Goal: Task Accomplishment & Management: Use online tool/utility

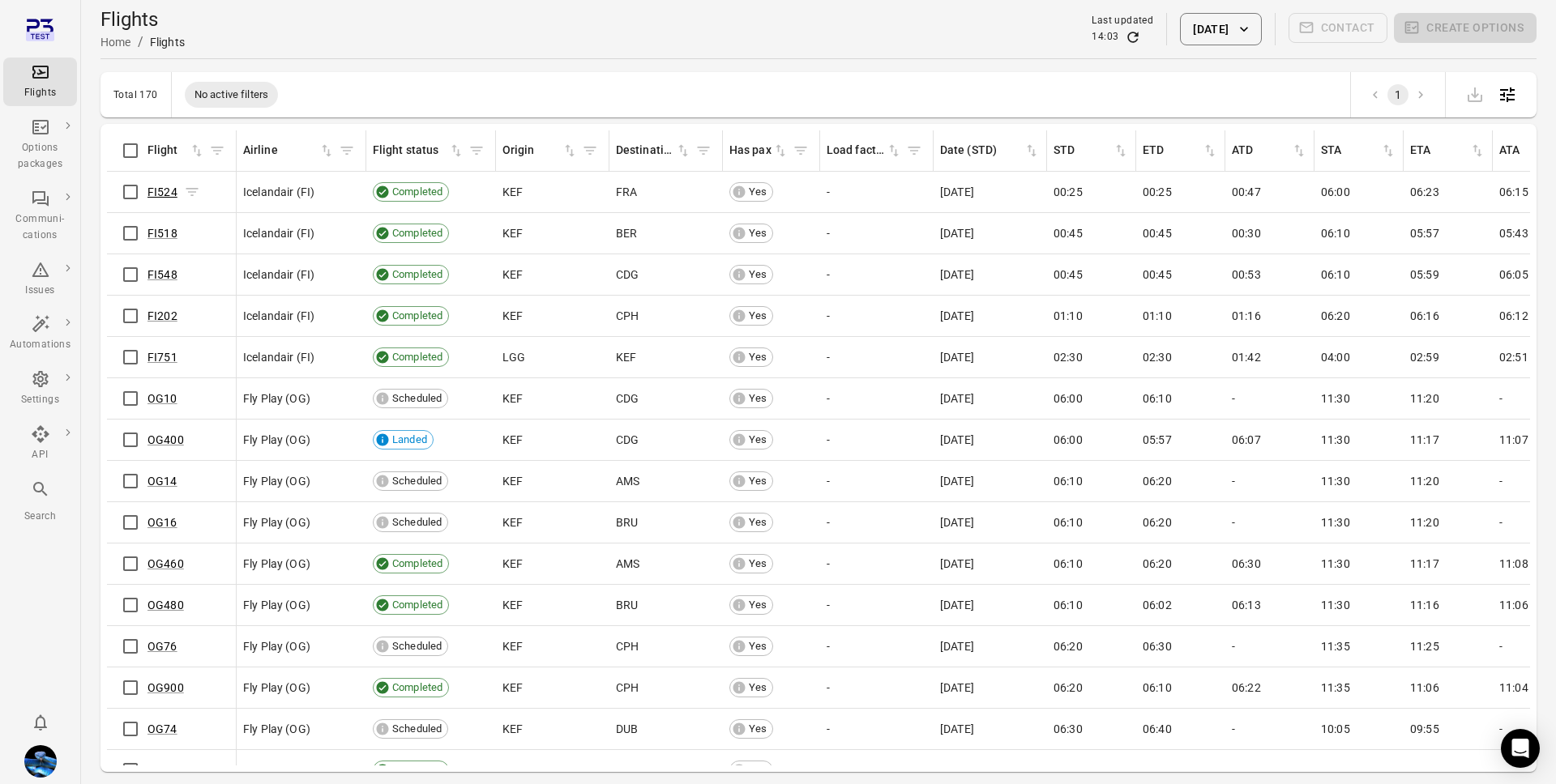
click at [155, 193] on link "FI524" at bounding box center [162, 192] width 30 height 13
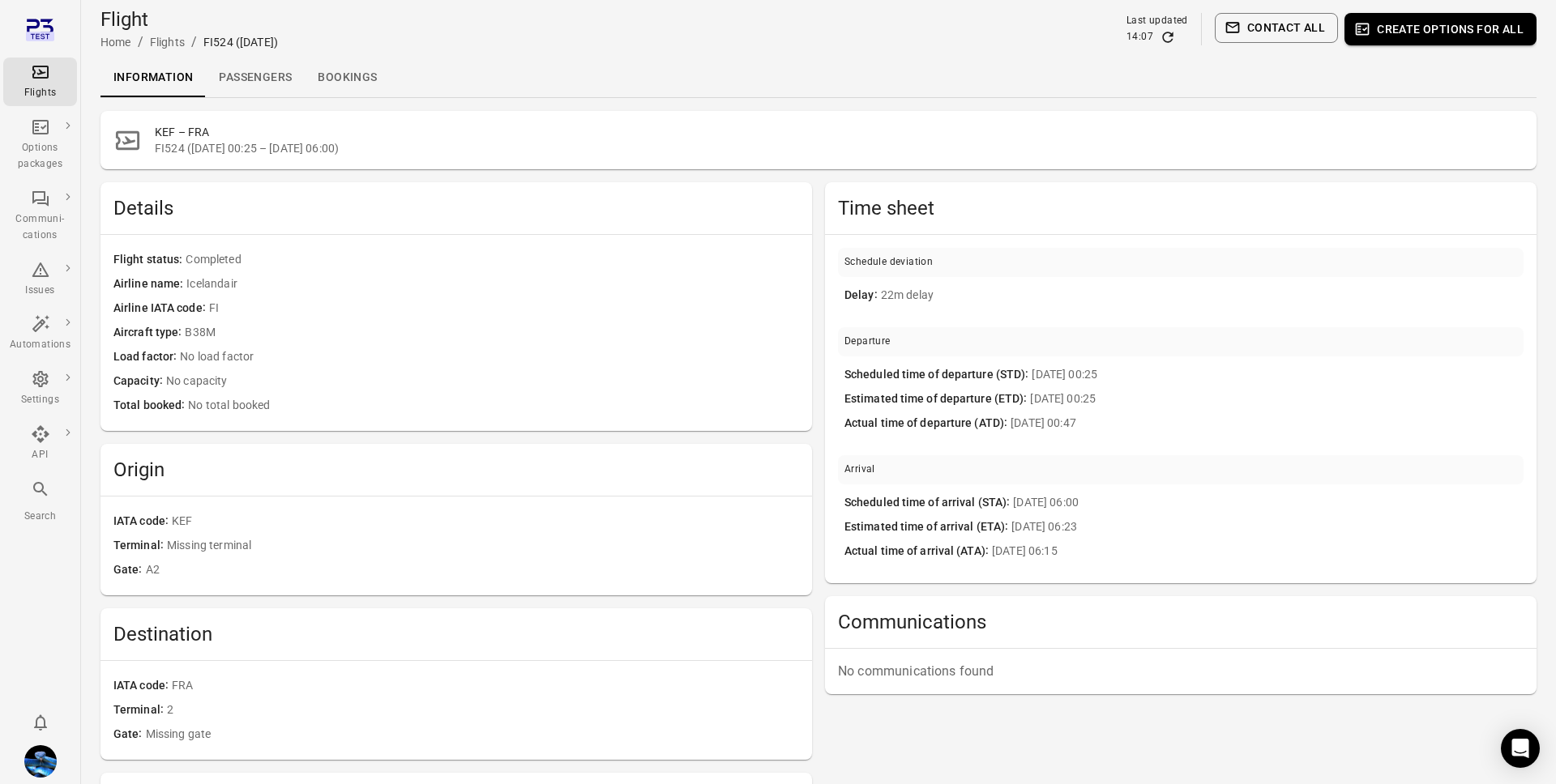
click at [253, 97] on hr at bounding box center [818, 97] width 1436 height 1
click at [265, 79] on link "Passengers" at bounding box center [254, 77] width 99 height 39
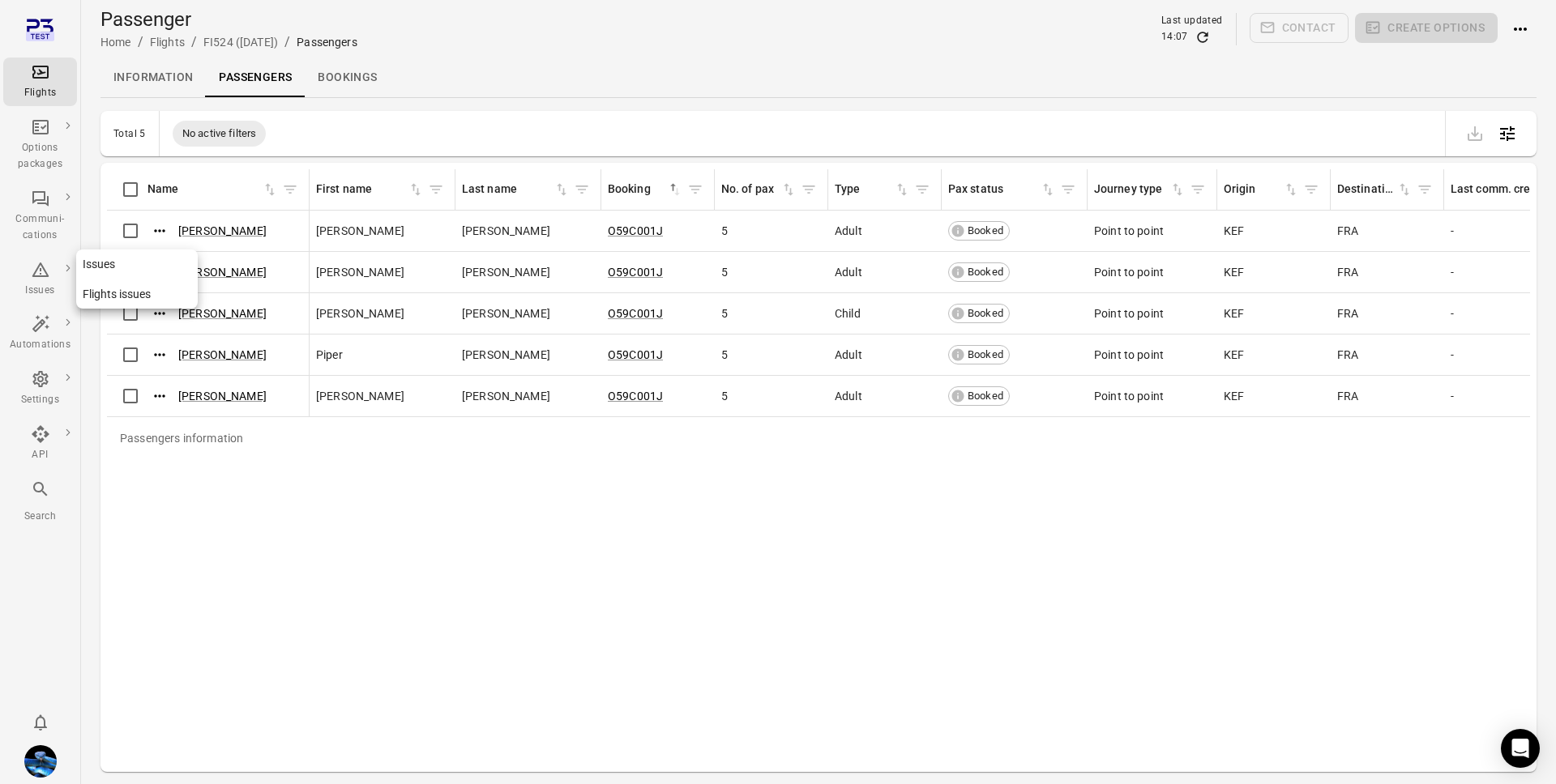
click at [46, 296] on div "Issues" at bounding box center [40, 290] width 61 height 16
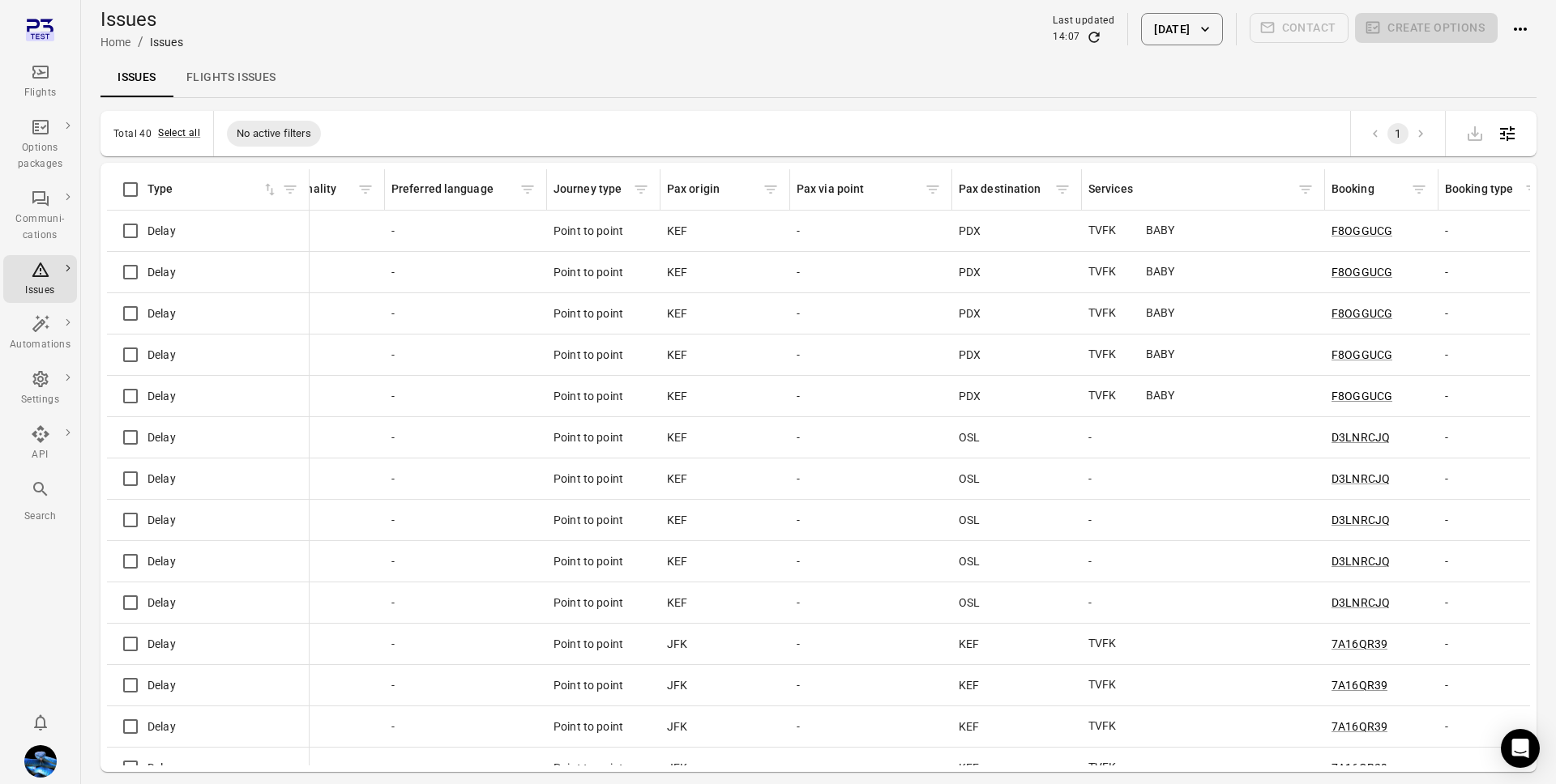
scroll to position [0, 1549]
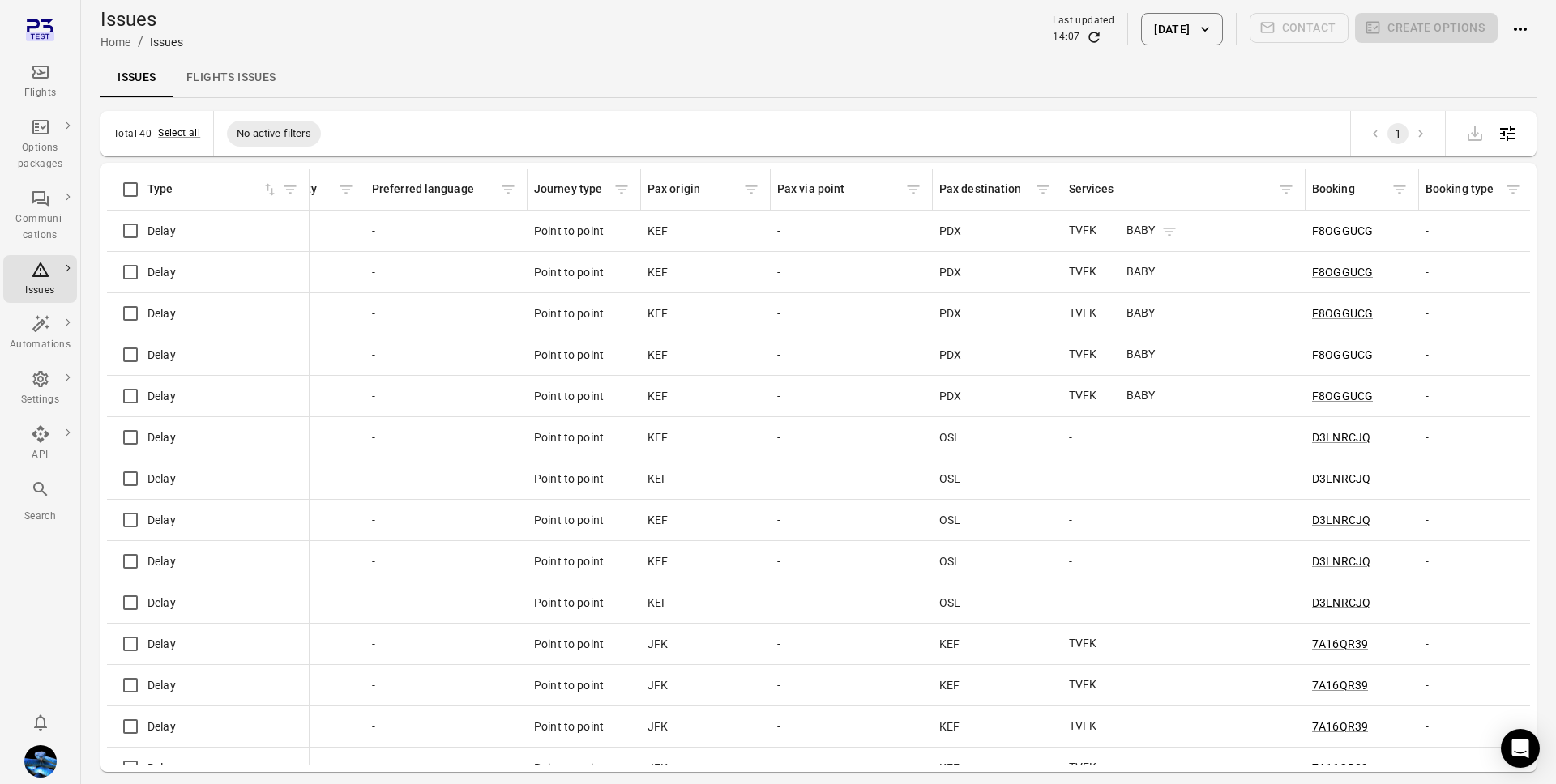
click at [1120, 229] on icon "Issues information" at bounding box center [1111, 231] width 16 height 16
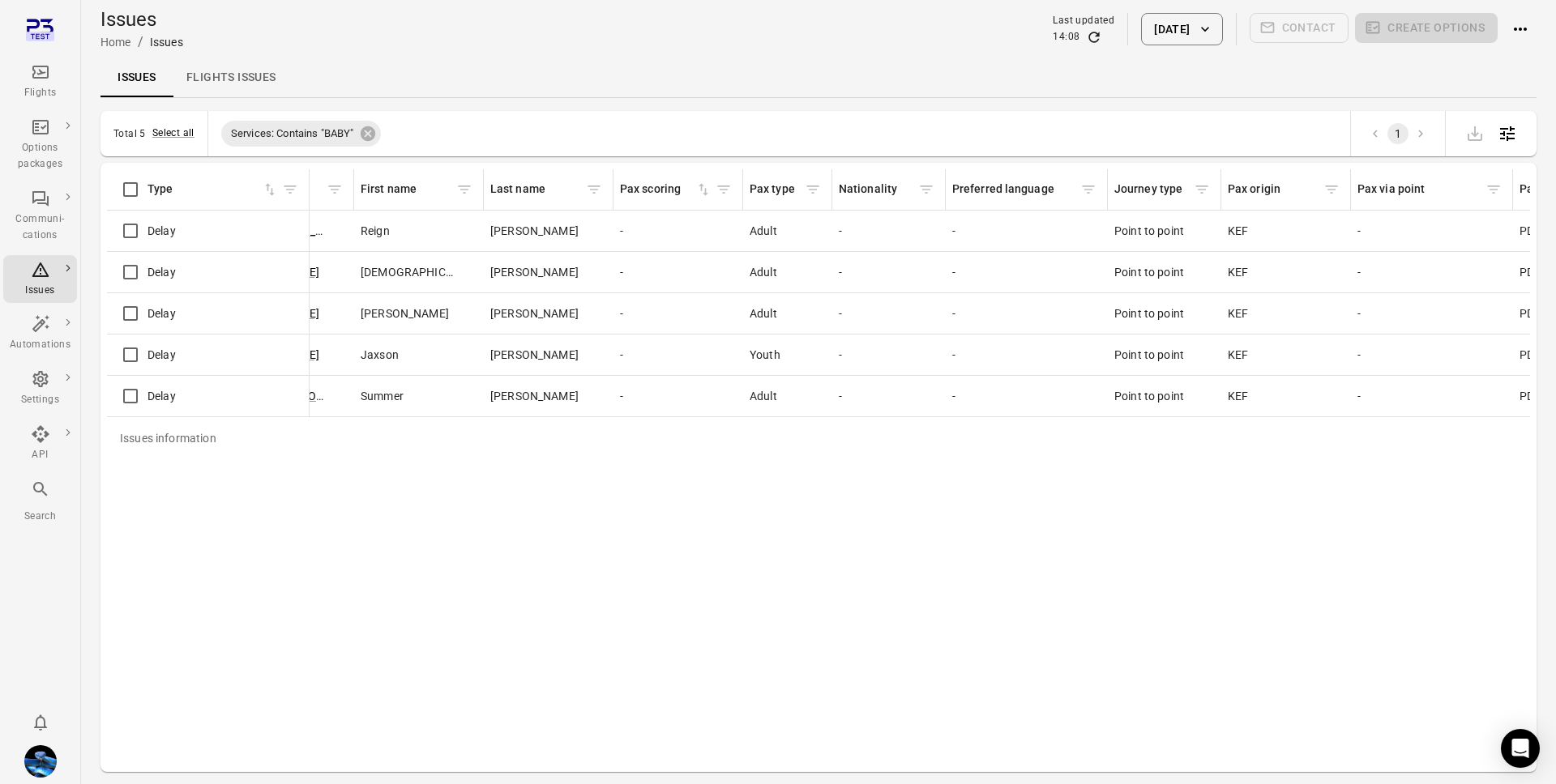
scroll to position [0, 1068]
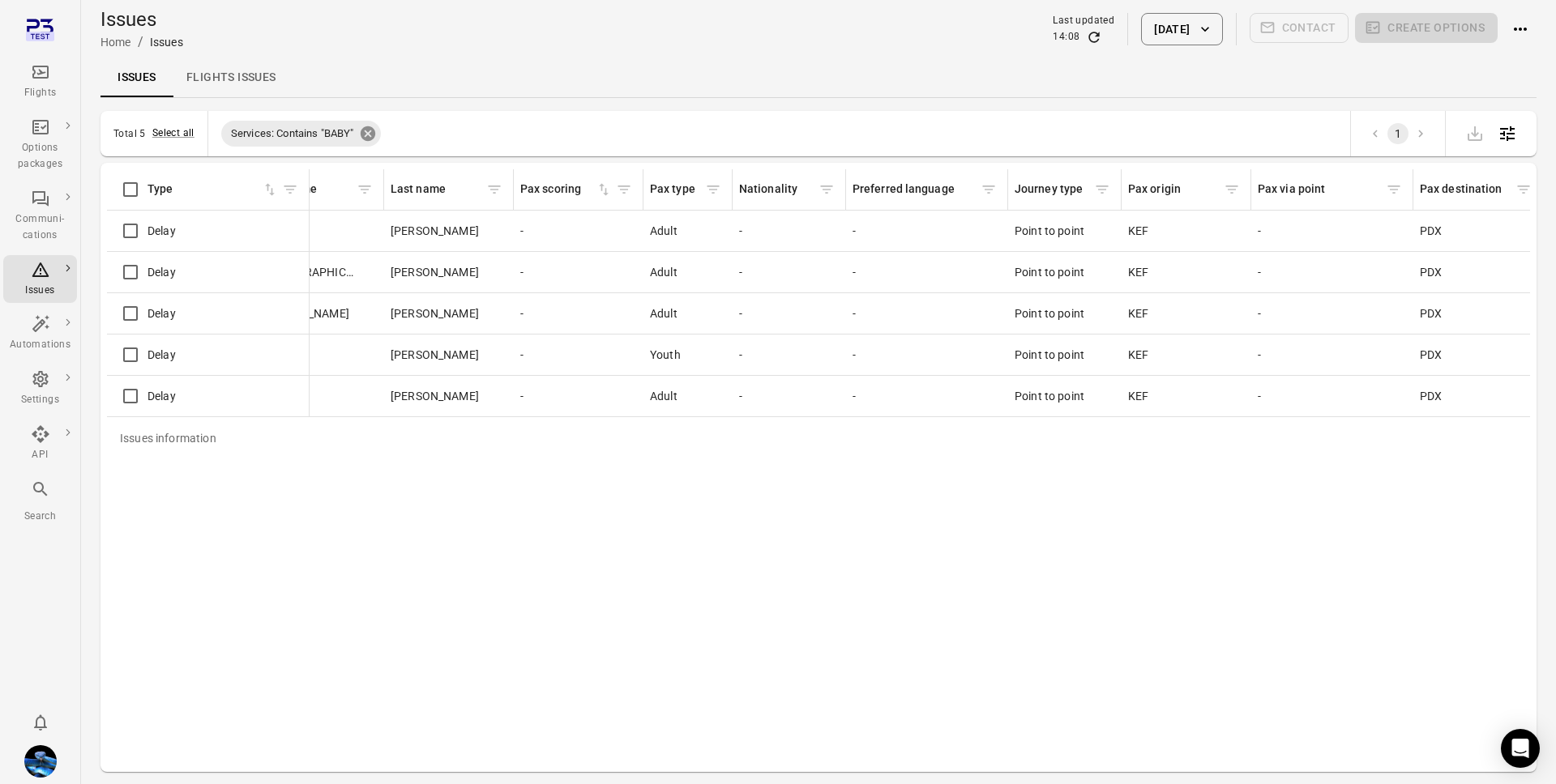
click at [369, 139] on icon at bounding box center [368, 134] width 15 height 15
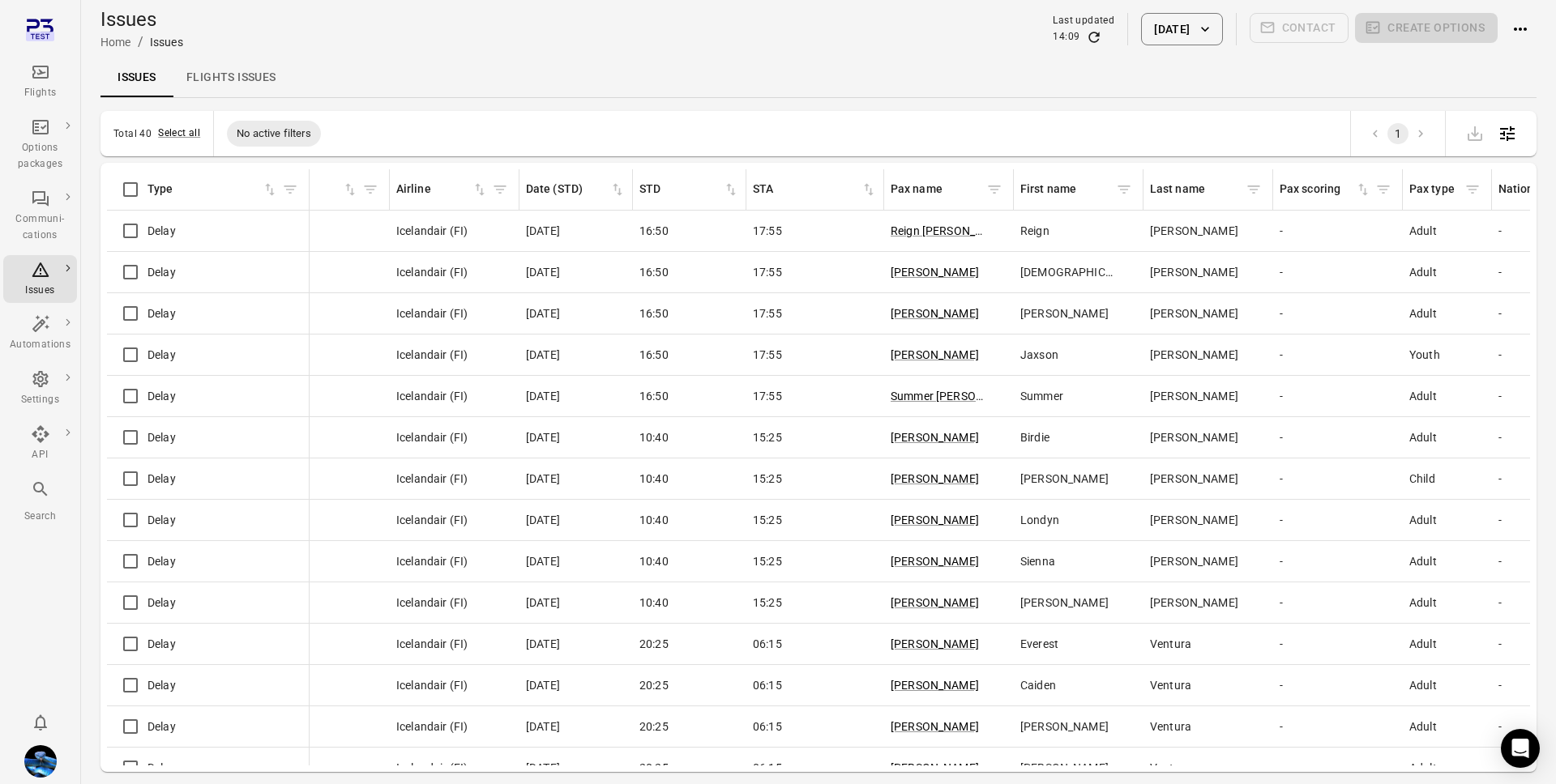
scroll to position [0, 378]
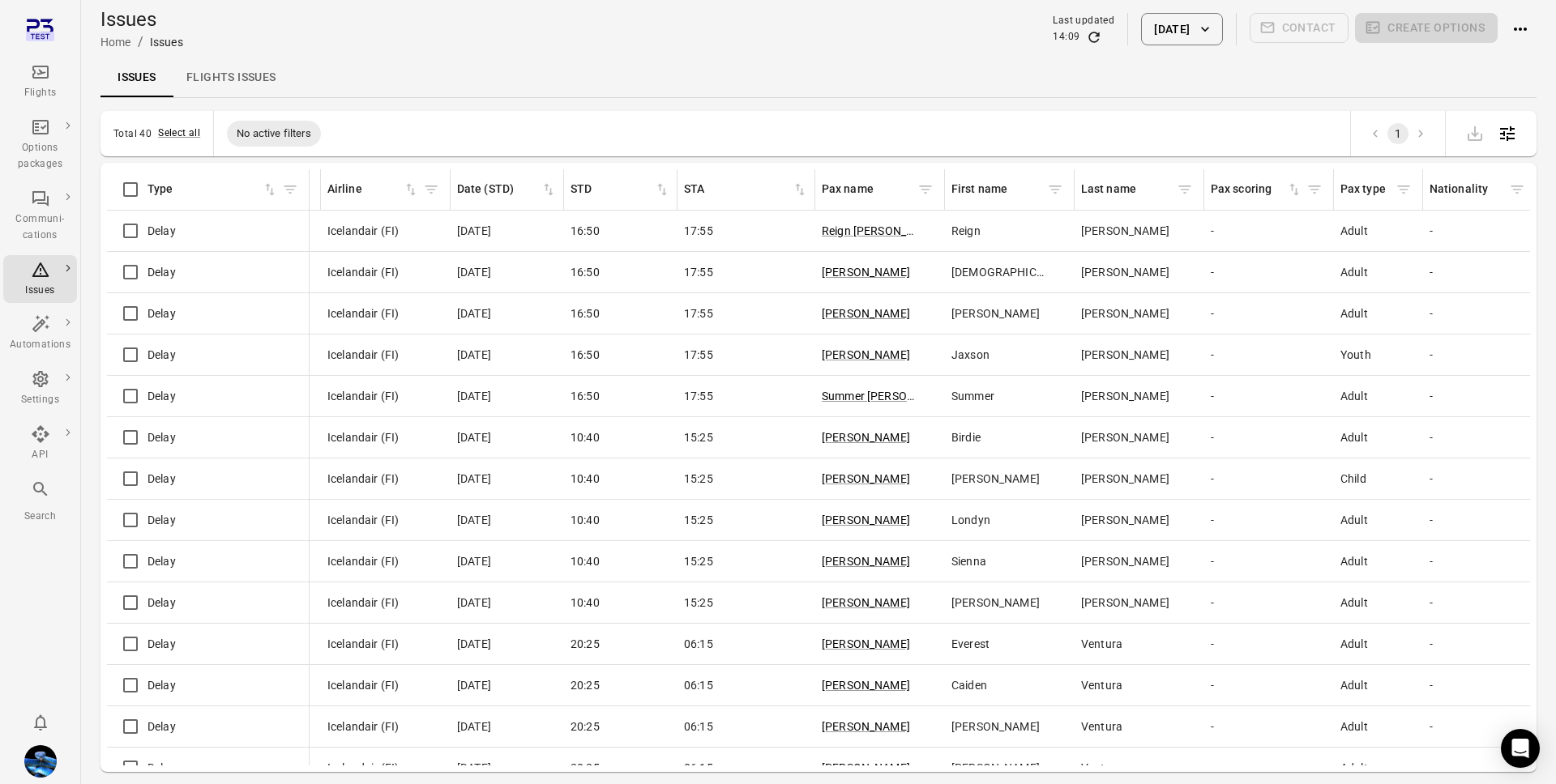
click at [1509, 136] on icon "Open table configuration" at bounding box center [1507, 133] width 19 height 19
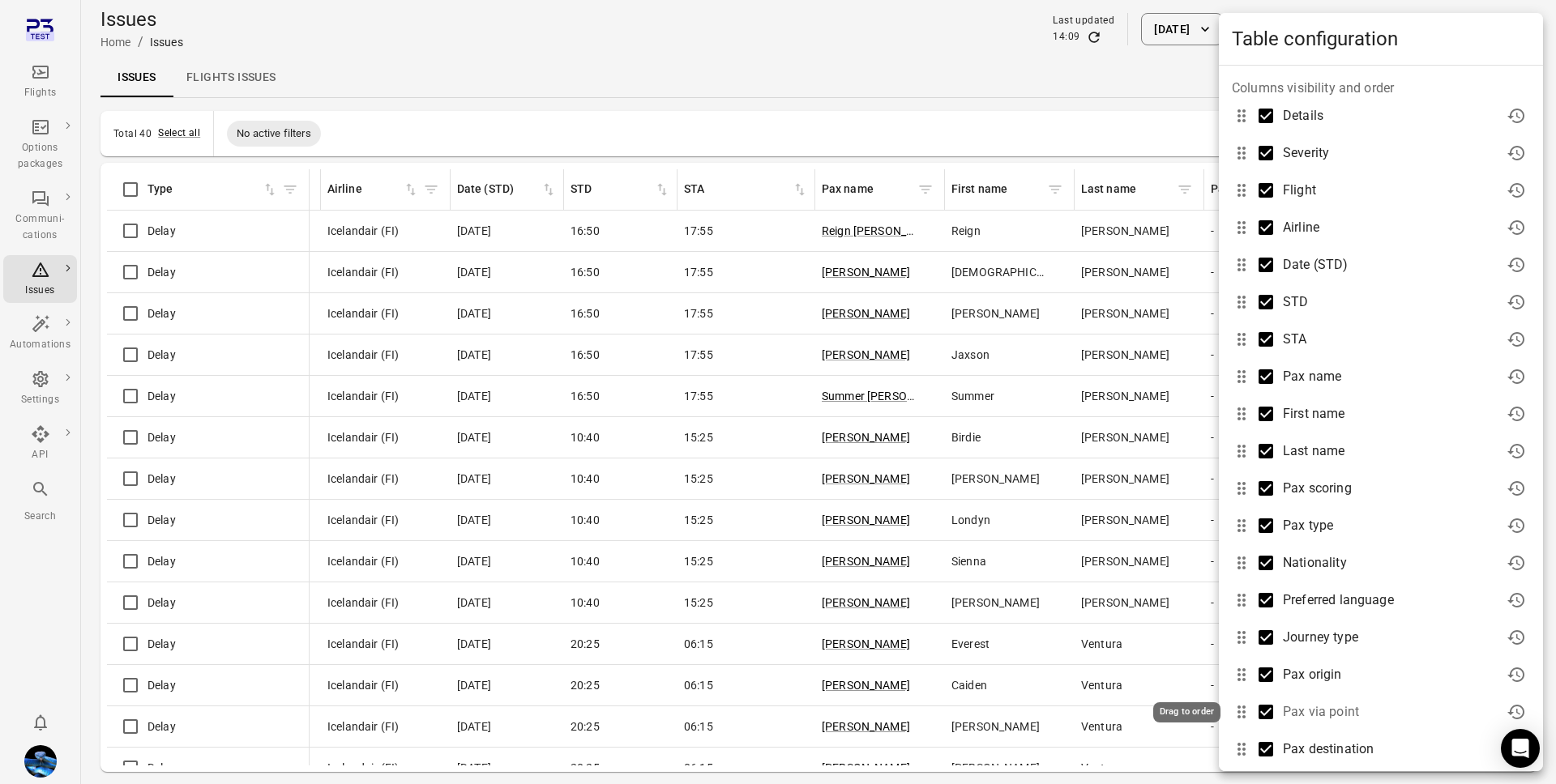
scroll to position [264, 0]
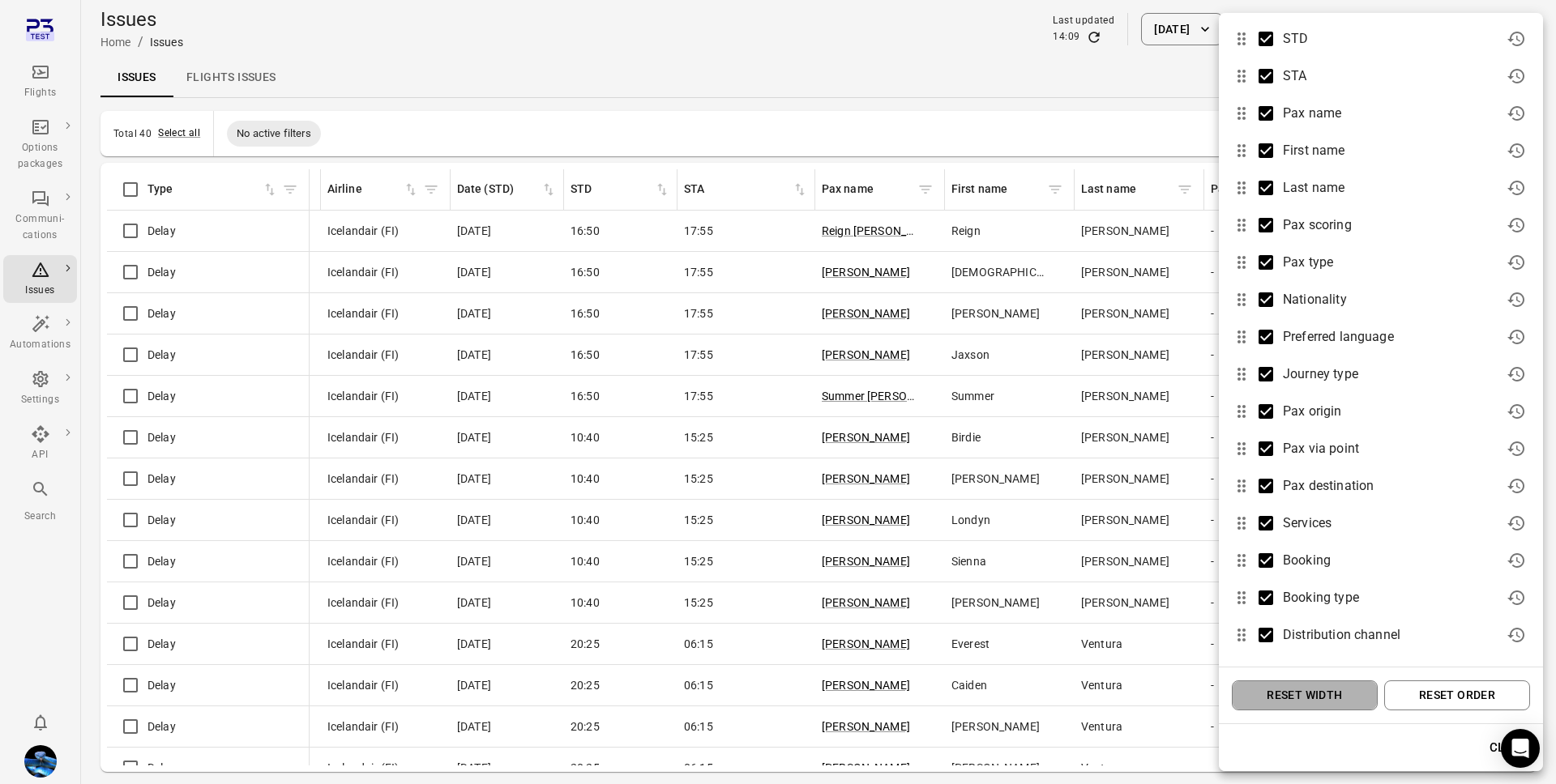
click at [1314, 692] on button "Reset width" at bounding box center [1304, 695] width 146 height 30
click at [1428, 686] on button "Reset order" at bounding box center [1456, 695] width 146 height 30
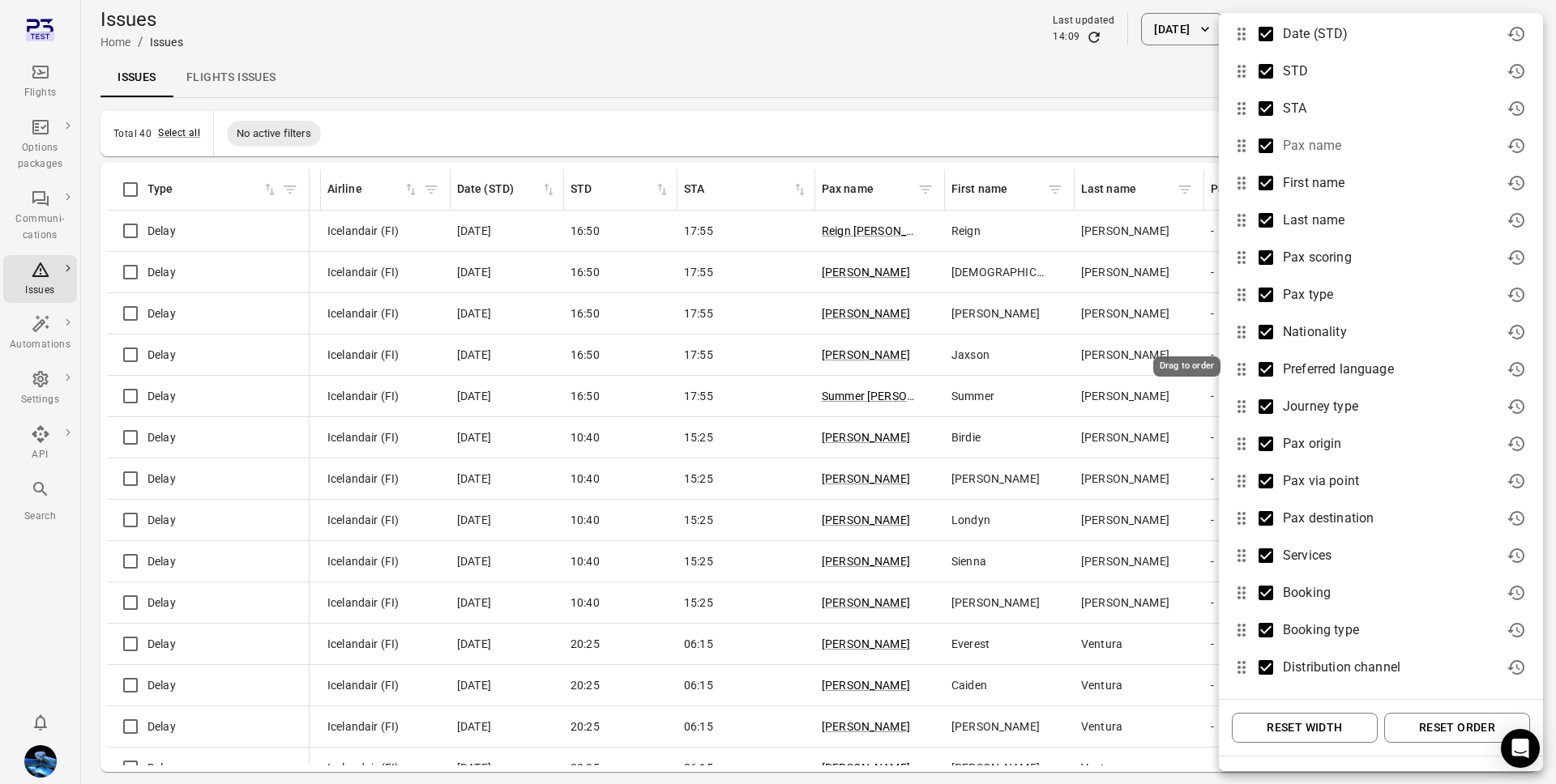
scroll to position [234, 0]
click at [1084, 492] on div at bounding box center [778, 392] width 1556 height 784
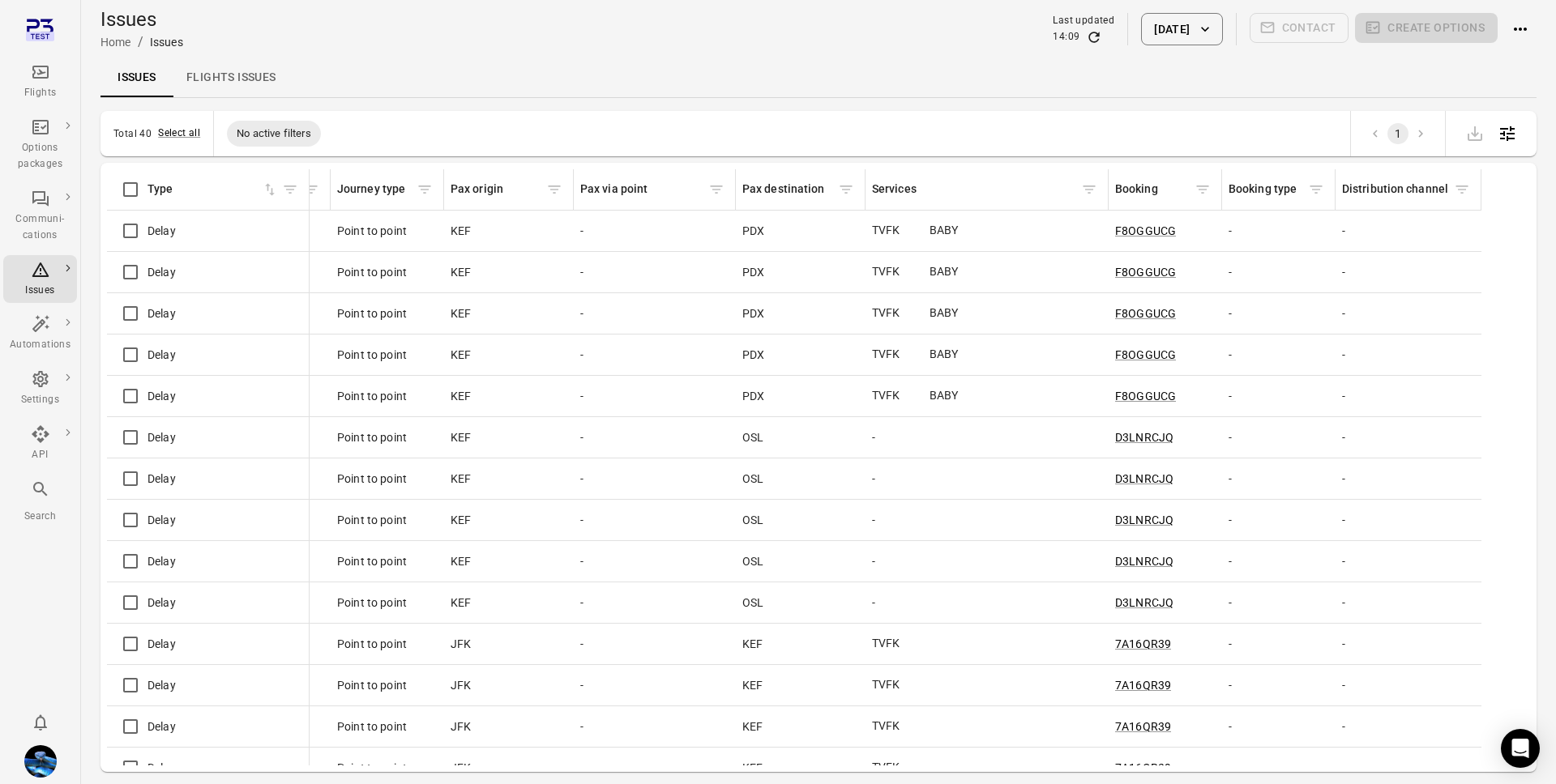
scroll to position [0, 1778]
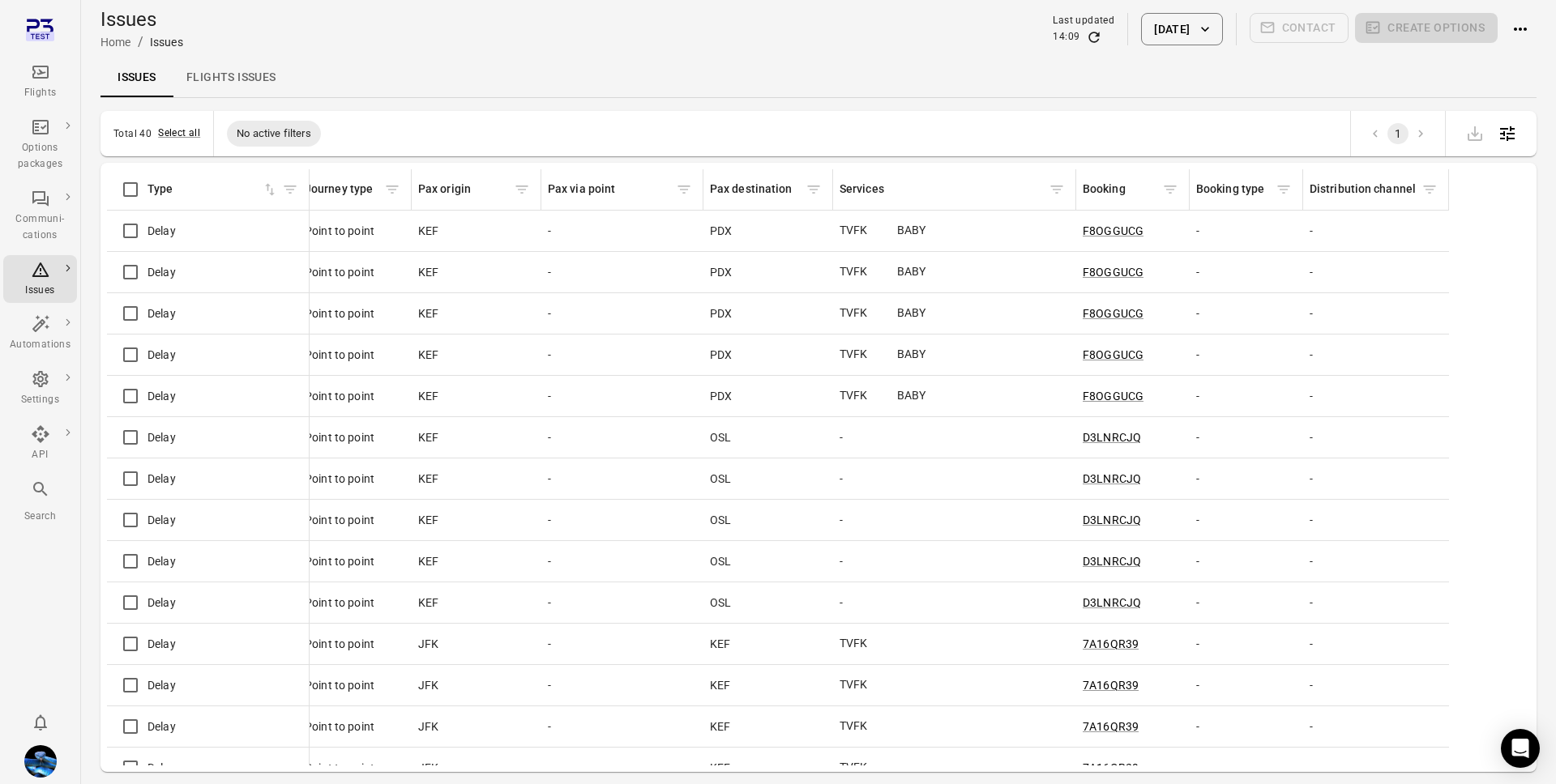
click at [1113, 190] on div "Booking" at bounding box center [1120, 189] width 76 height 17
click at [1110, 192] on div "Booking" at bounding box center [1120, 189] width 76 height 17
click at [29, 59] on link "Flights" at bounding box center [40, 81] width 74 height 48
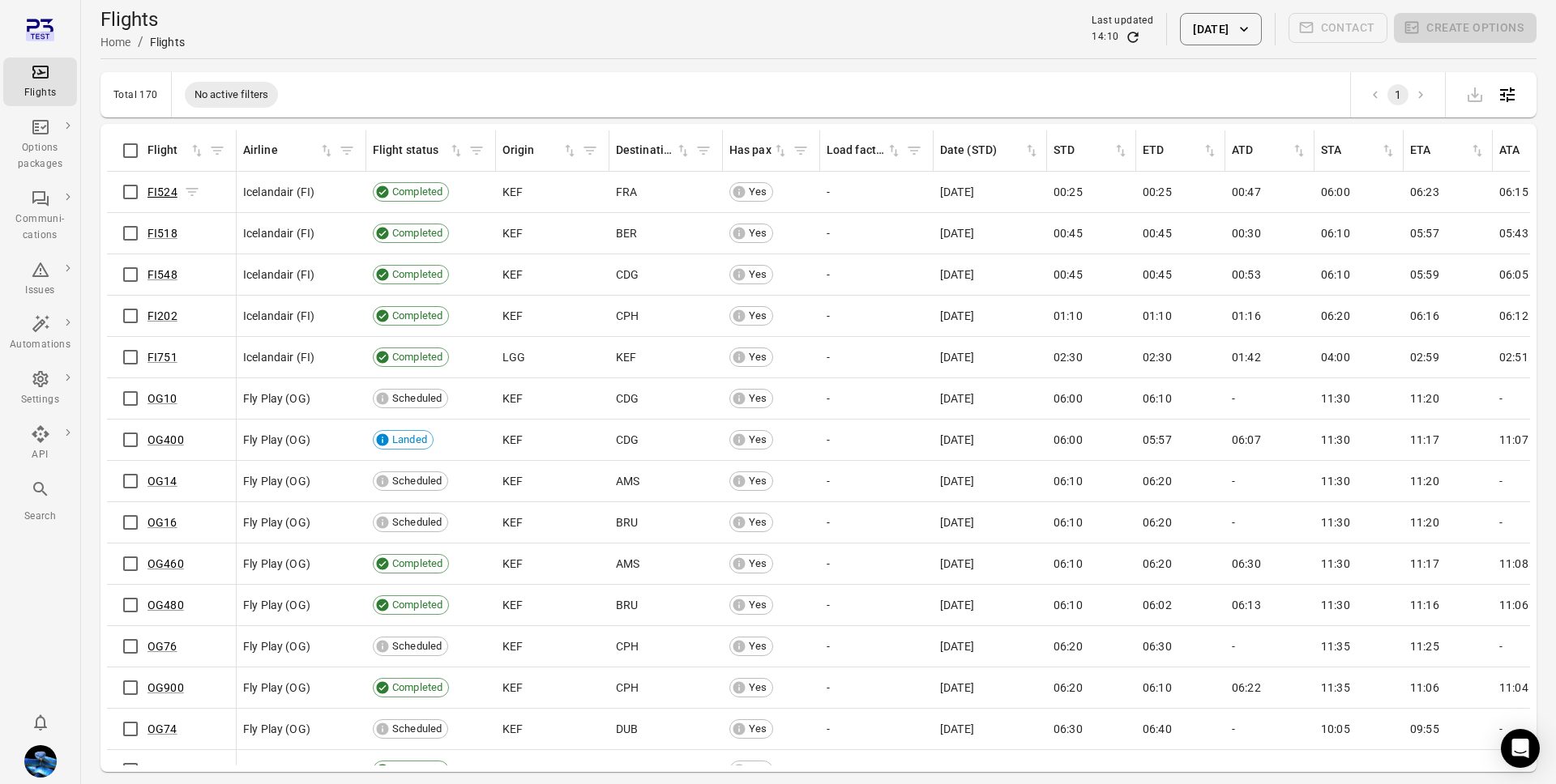
click at [170, 195] on link "FI524" at bounding box center [162, 192] width 30 height 13
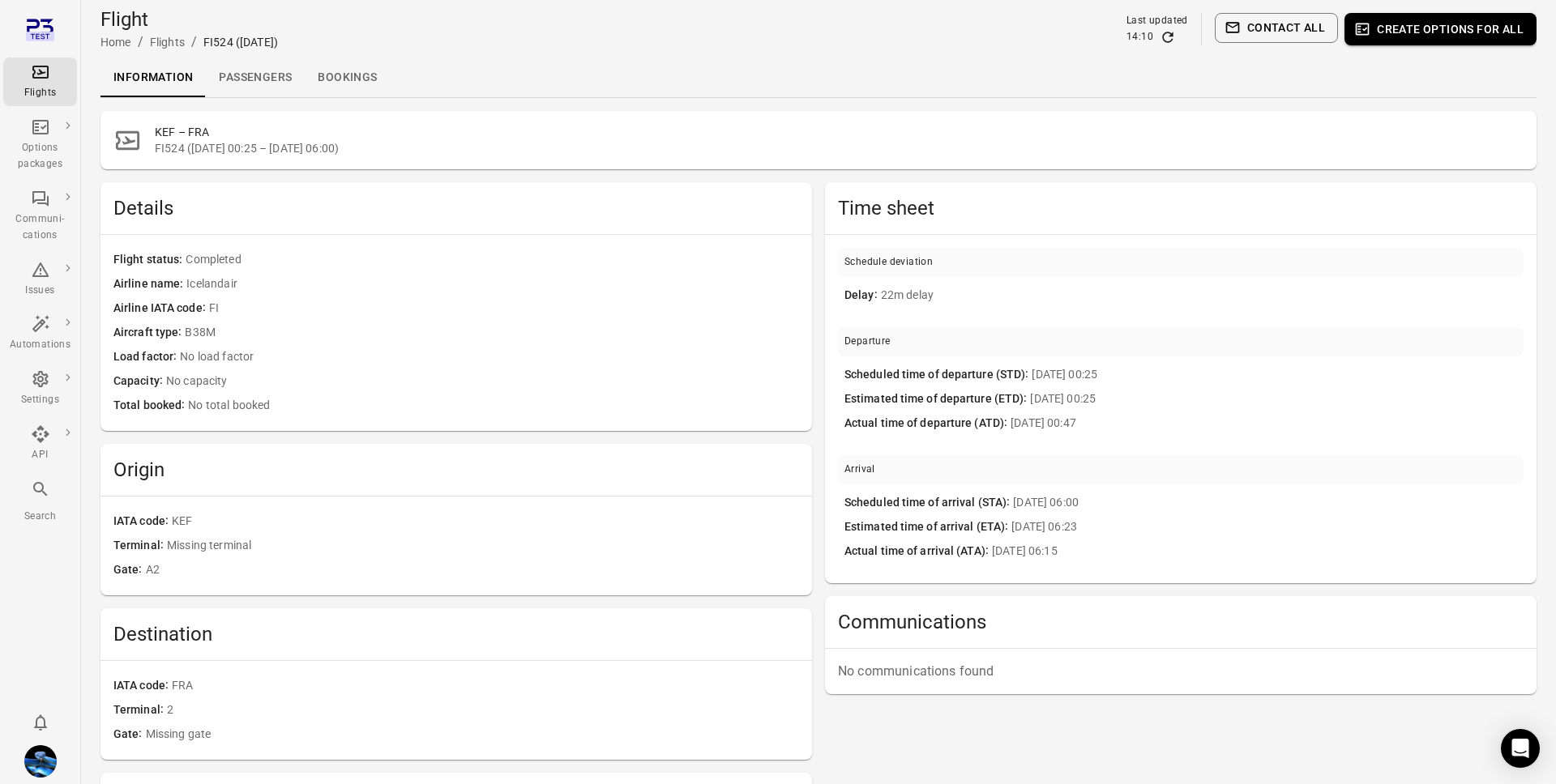
click at [269, 57] on div "Flight Home / Flights / FI524 (12 Aug) Last updated 14:10 Contact all Create op…" at bounding box center [818, 29] width 1436 height 58
click at [269, 78] on link "Passengers" at bounding box center [254, 77] width 99 height 39
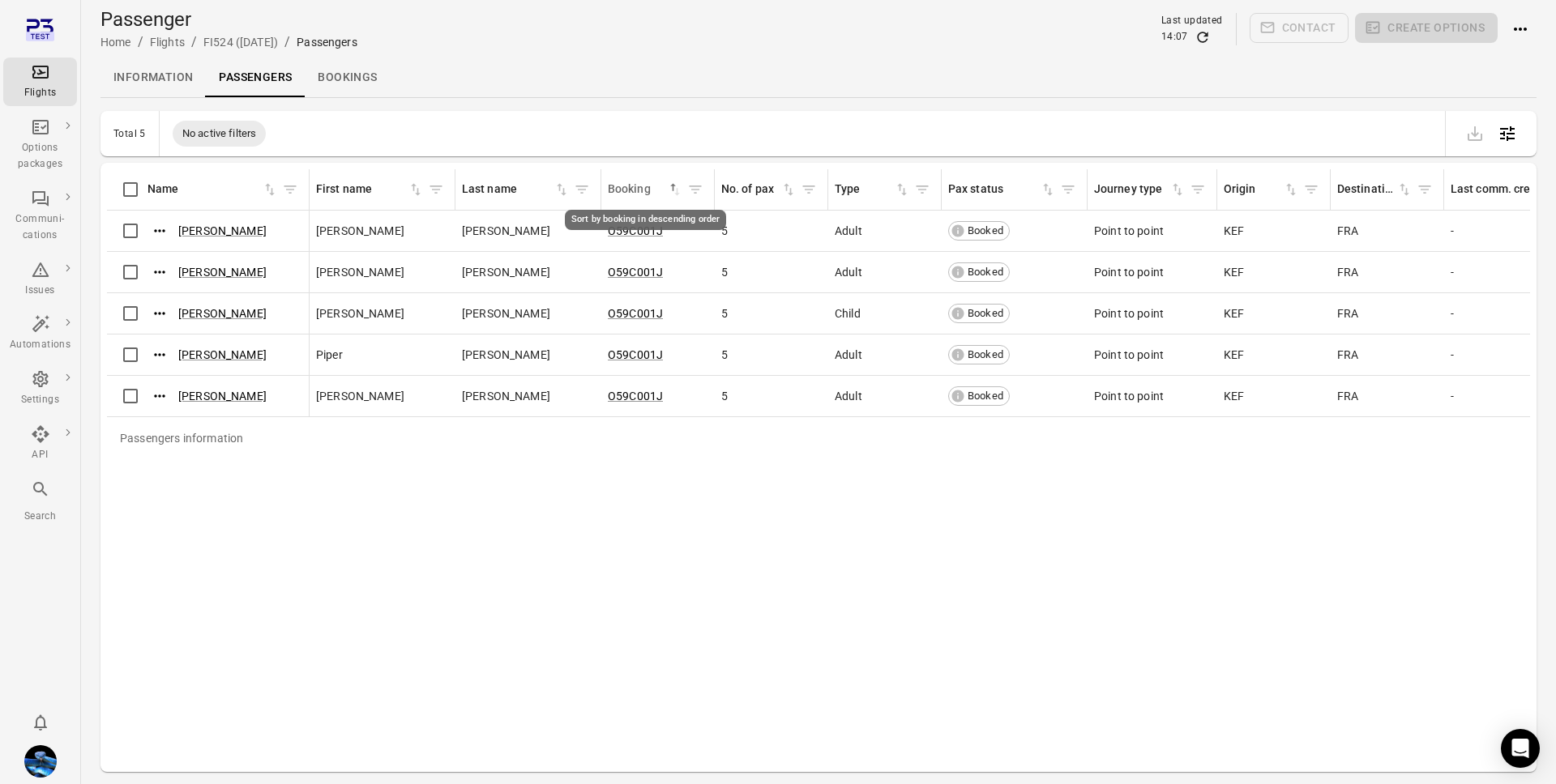
click at [640, 182] on div "Booking" at bounding box center [637, 189] width 59 height 17
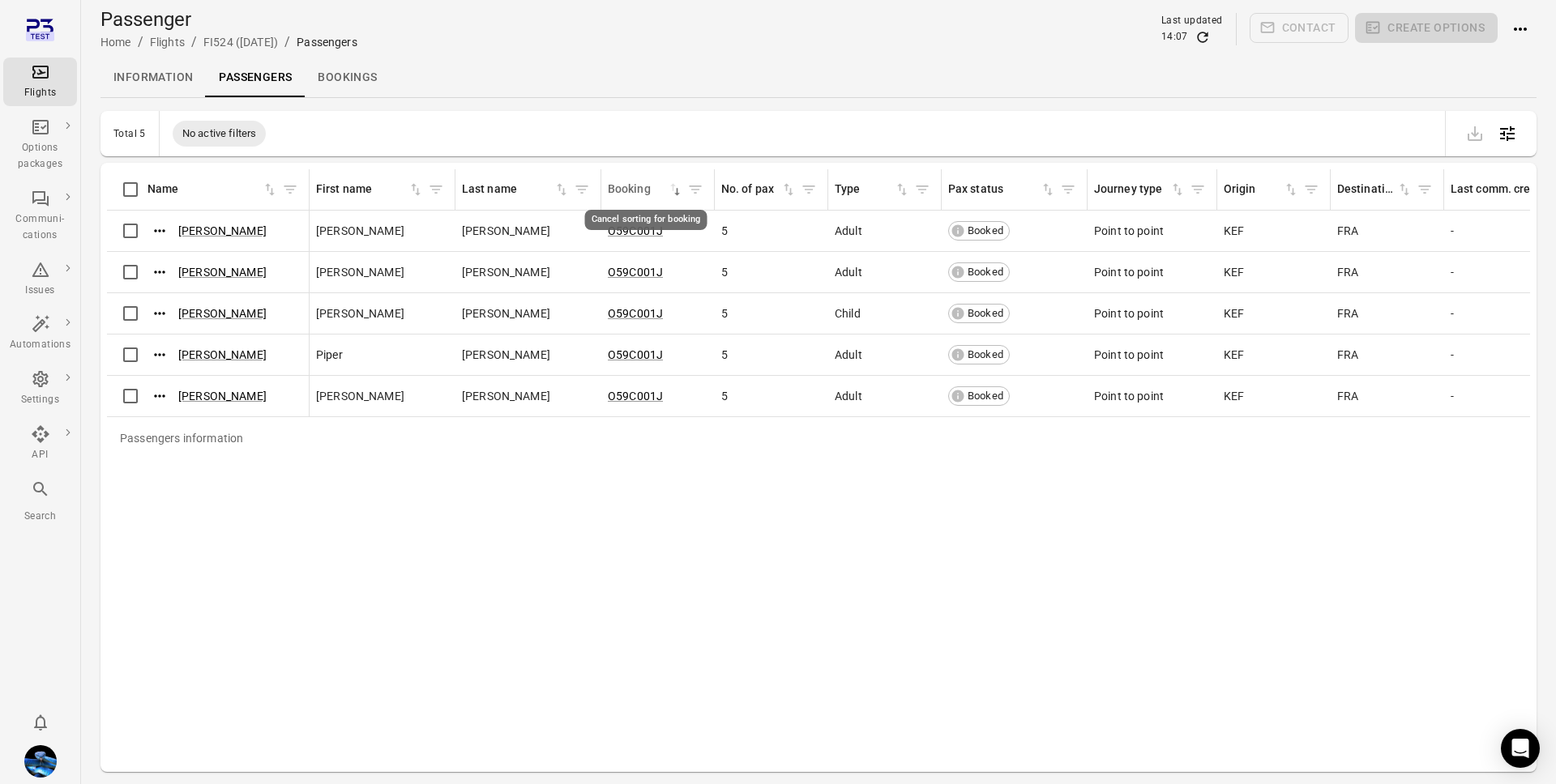
click at [640, 182] on div "Booking" at bounding box center [637, 189] width 59 height 17
click at [40, 276] on icon "Main navigation" at bounding box center [40, 269] width 19 height 19
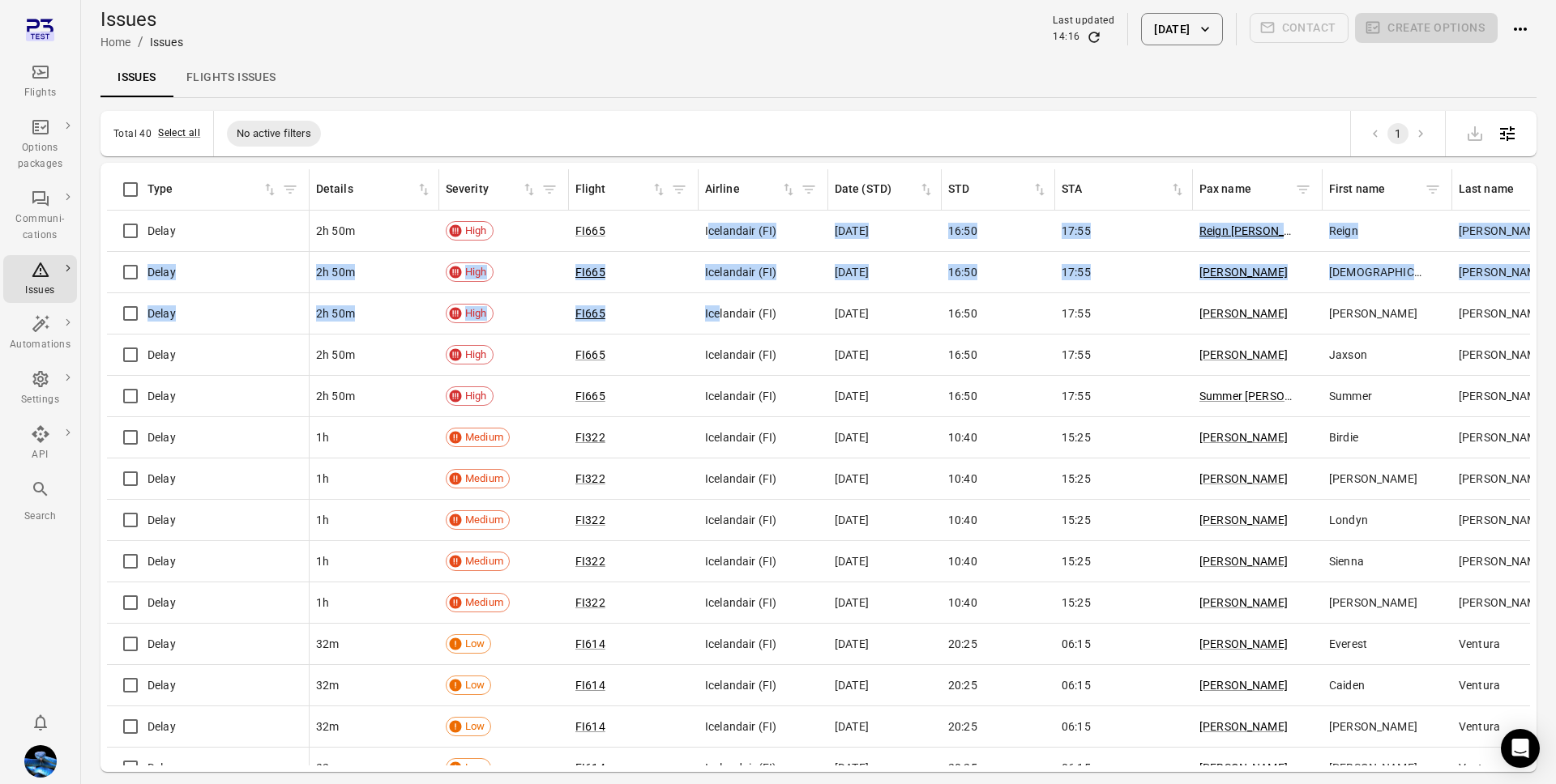
drag, startPoint x: 709, startPoint y: 227, endPoint x: 721, endPoint y: 322, distance: 95.8
click at [721, 322] on td "Icelandair (FI)" at bounding box center [763, 314] width 130 height 42
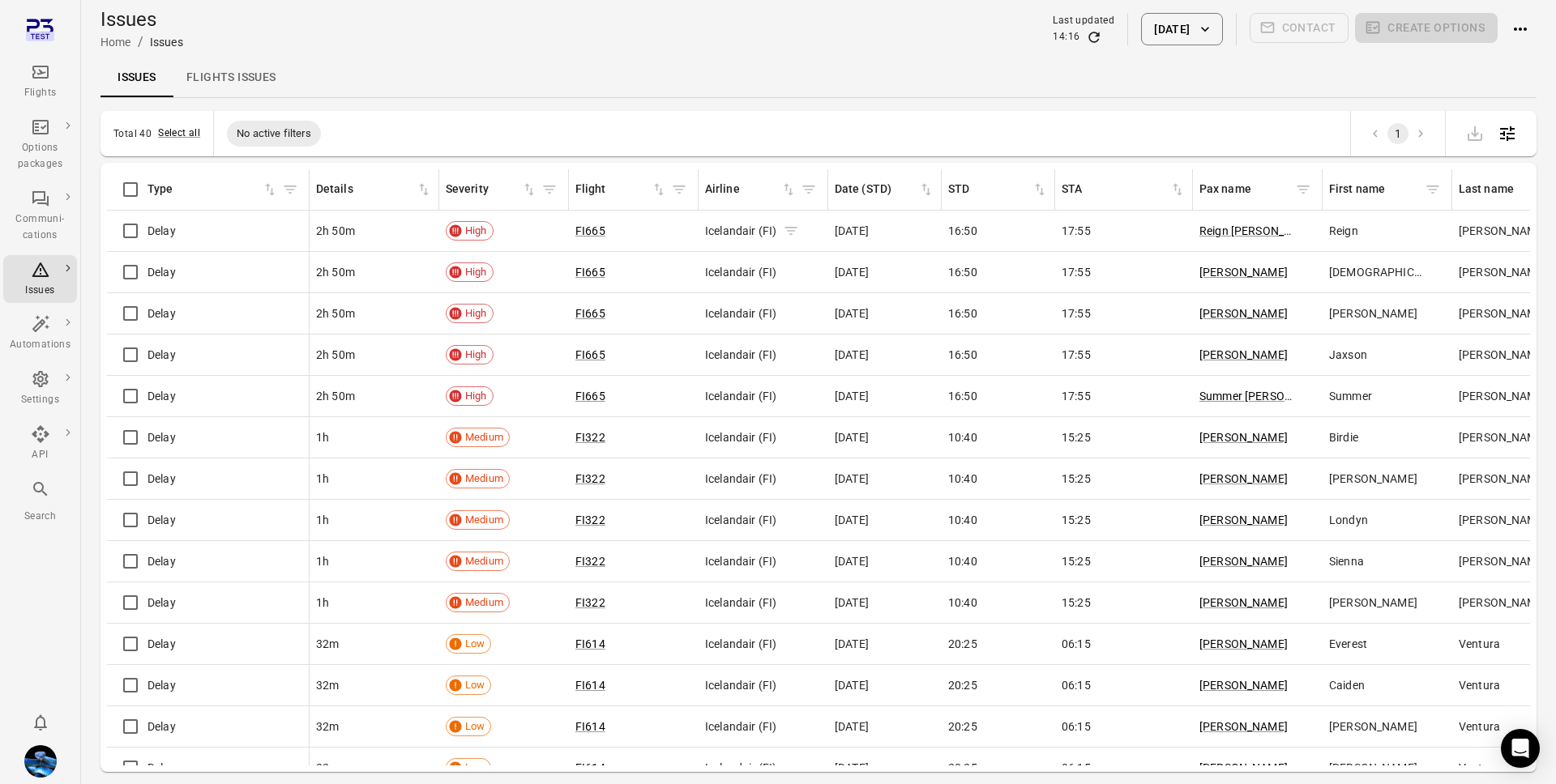
click at [720, 224] on span "Icelandair (FI)" at bounding box center [741, 230] width 72 height 16
click at [720, 237] on span "Icelandair (FI)" at bounding box center [741, 230] width 72 height 16
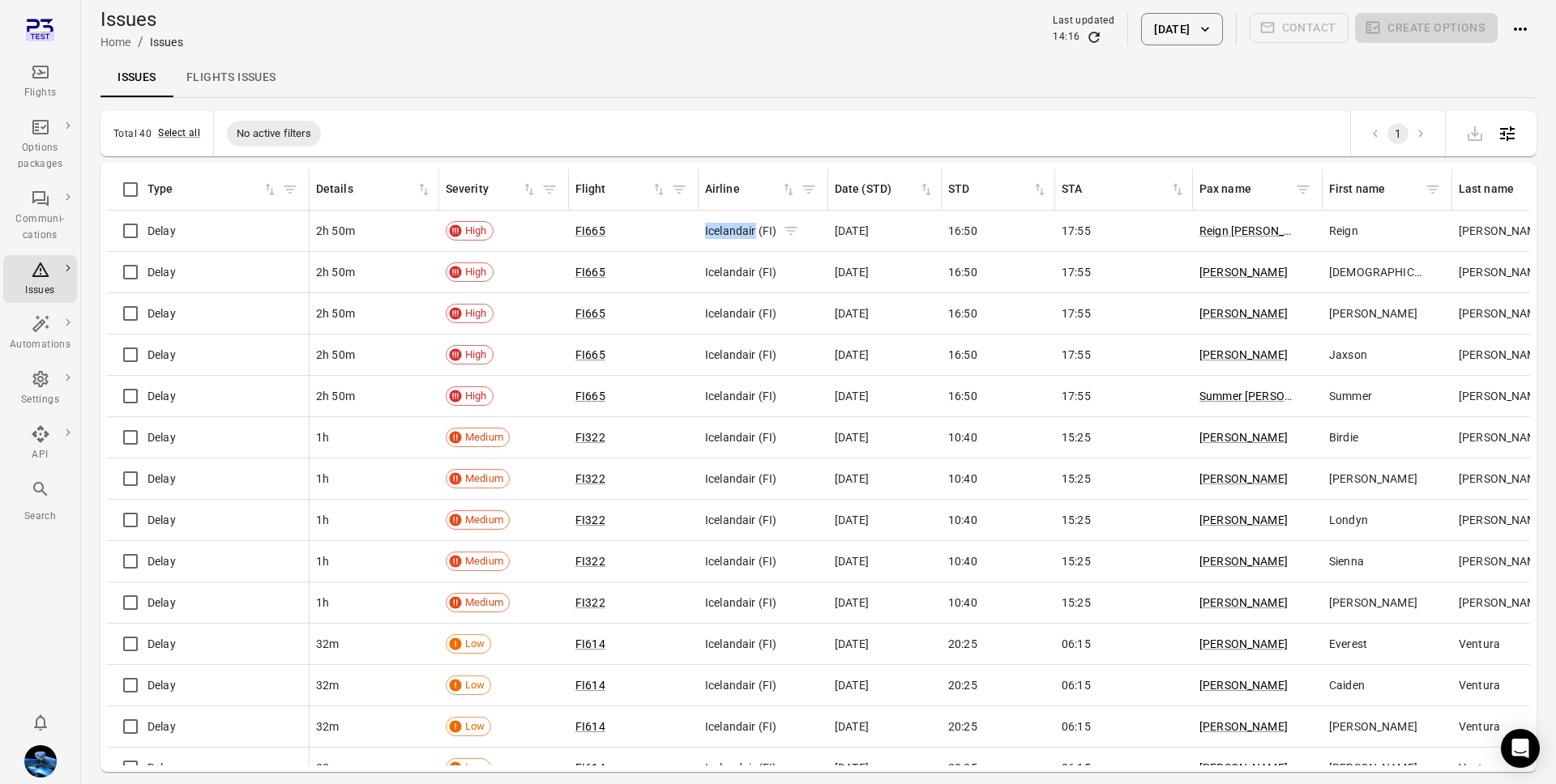
click at [720, 237] on span "Icelandair (FI)" at bounding box center [741, 230] width 72 height 16
click at [719, 277] on span "Icelandair (FI)" at bounding box center [741, 272] width 72 height 16
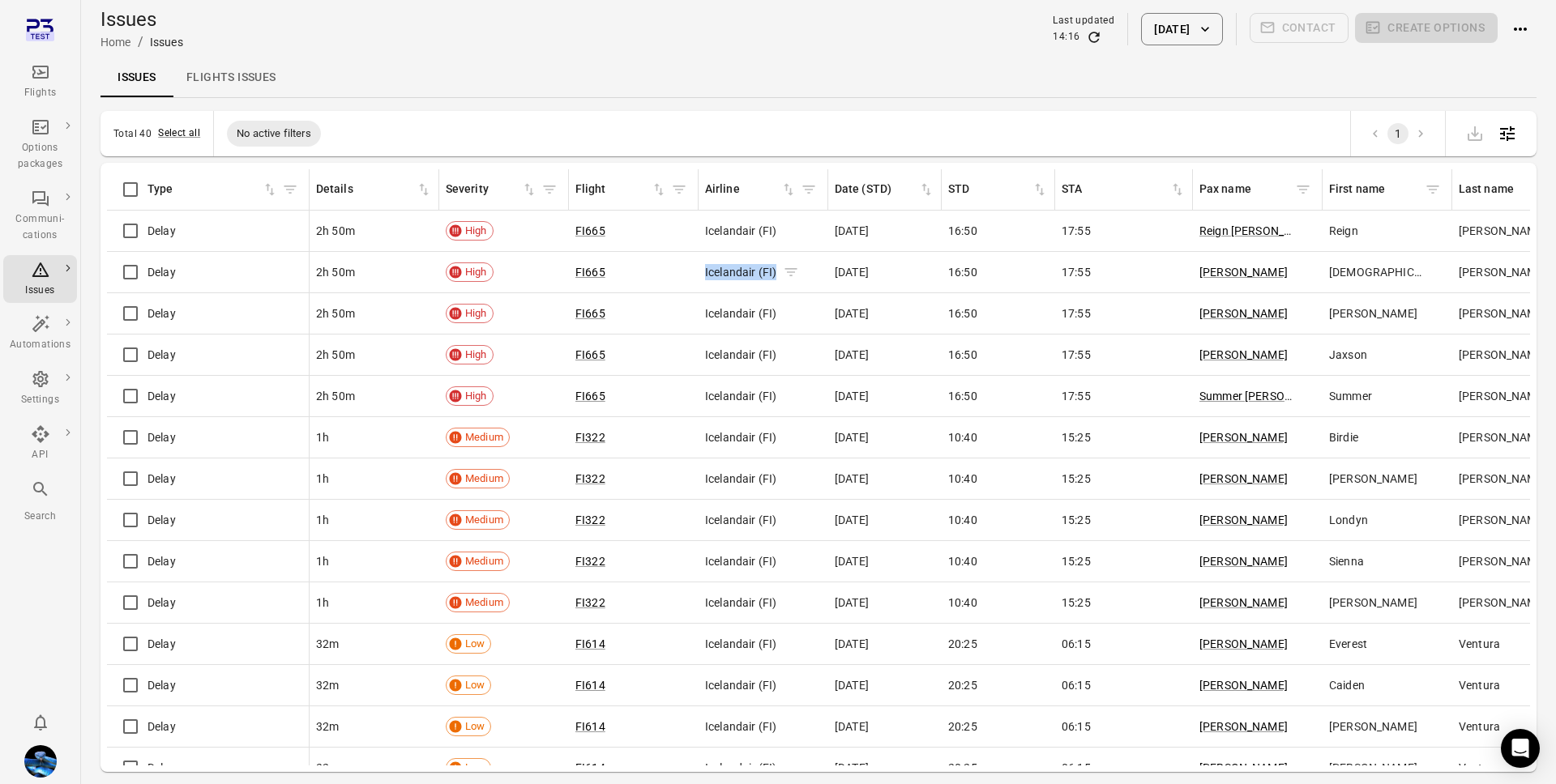
click at [721, 272] on span "Icelandair (FI)" at bounding box center [741, 272] width 72 height 16
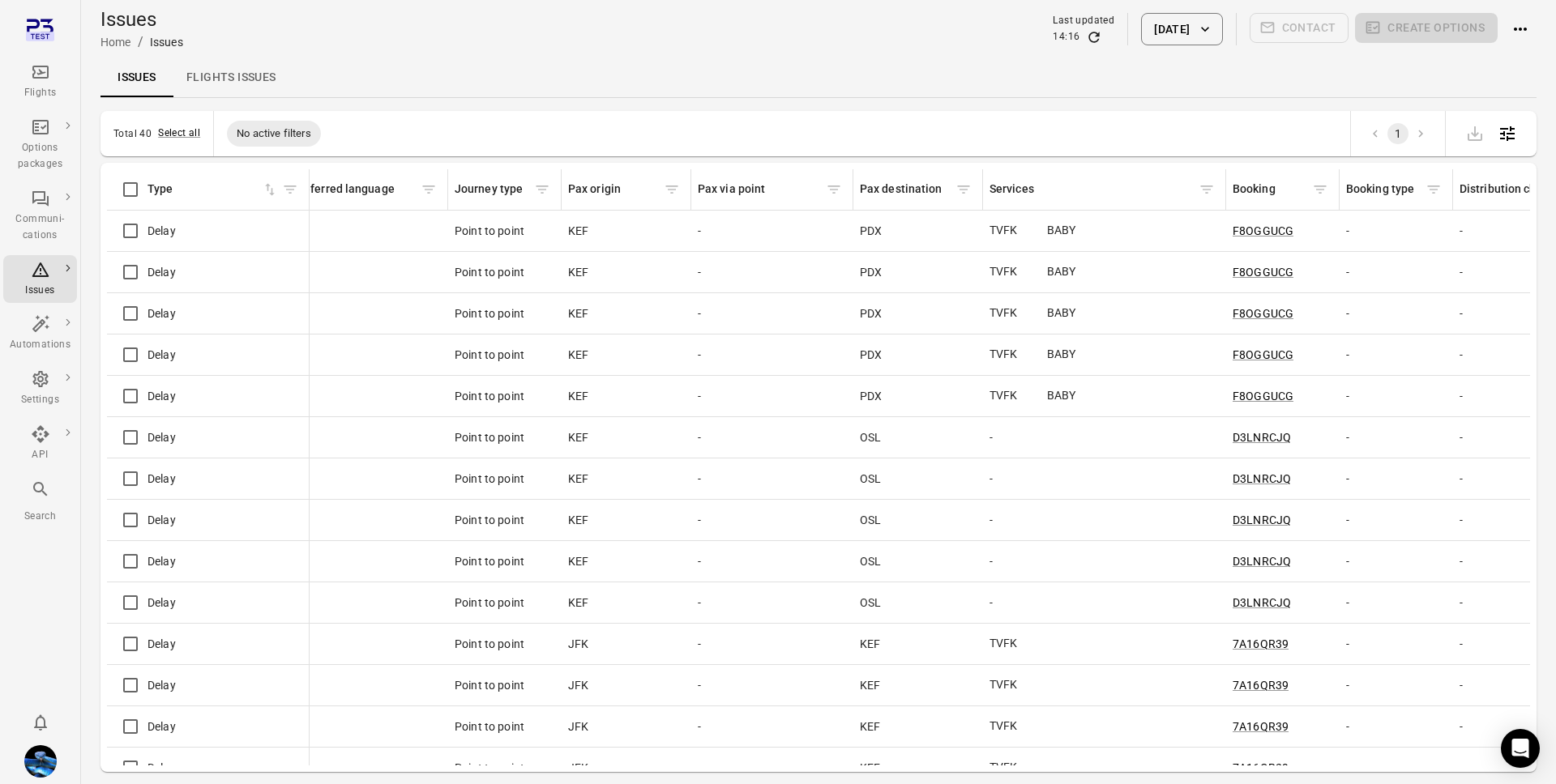
scroll to position [0, 1778]
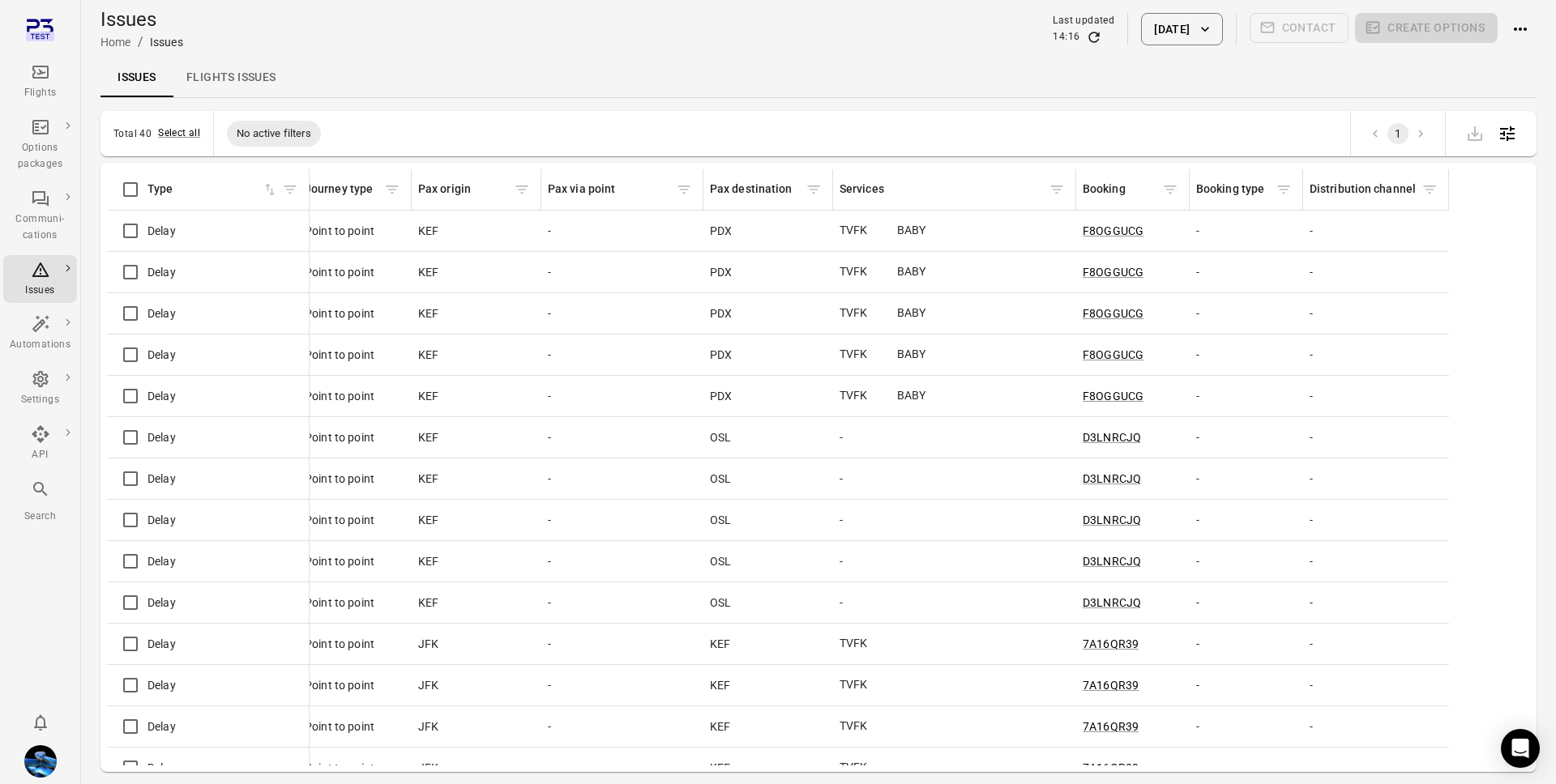
click at [1114, 188] on div "Booking" at bounding box center [1120, 189] width 76 height 17
click at [912, 230] on span "BABY" at bounding box center [923, 230] width 52 height 17
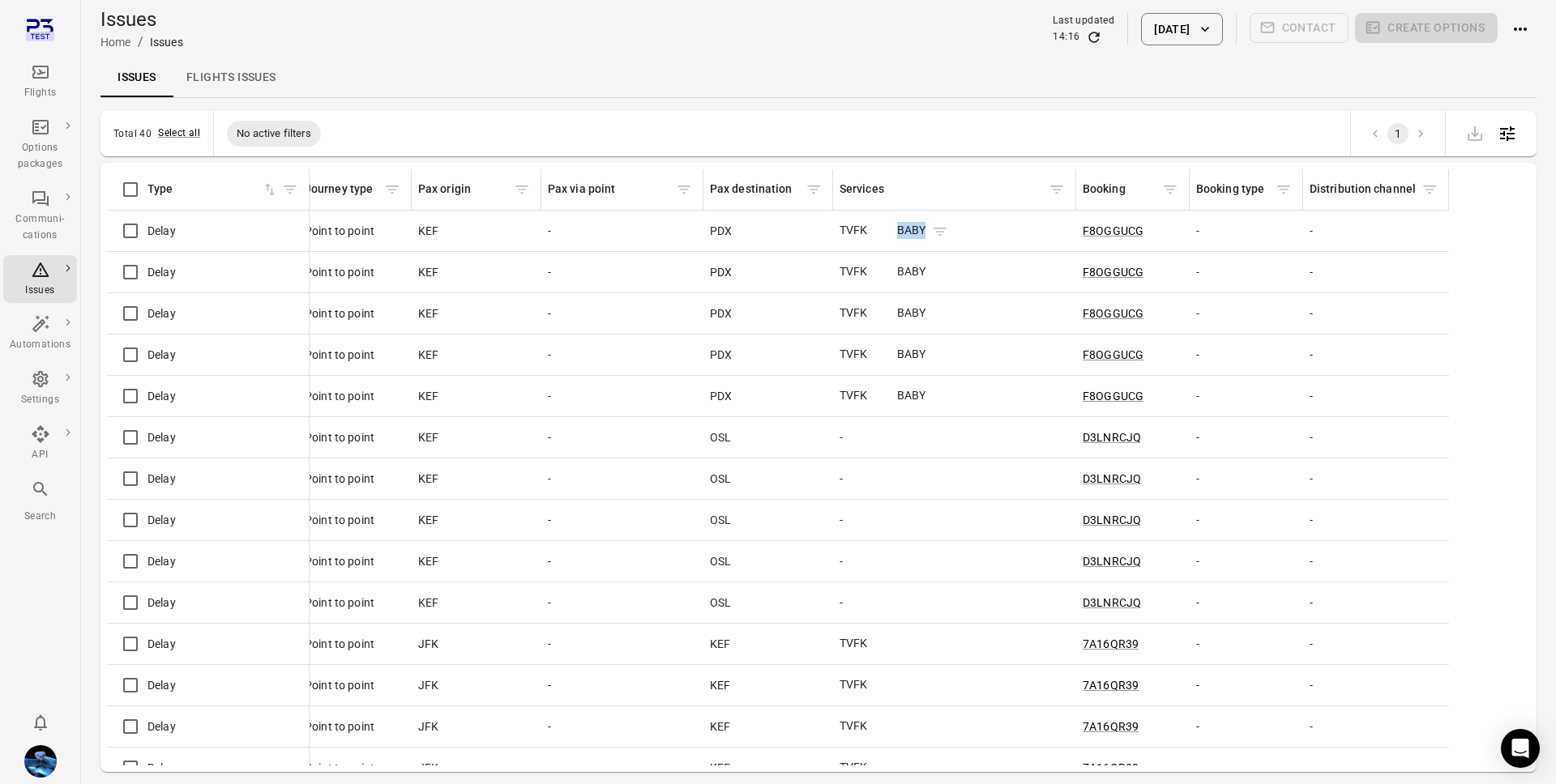
click at [912, 230] on span "BABY" at bounding box center [923, 230] width 52 height 17
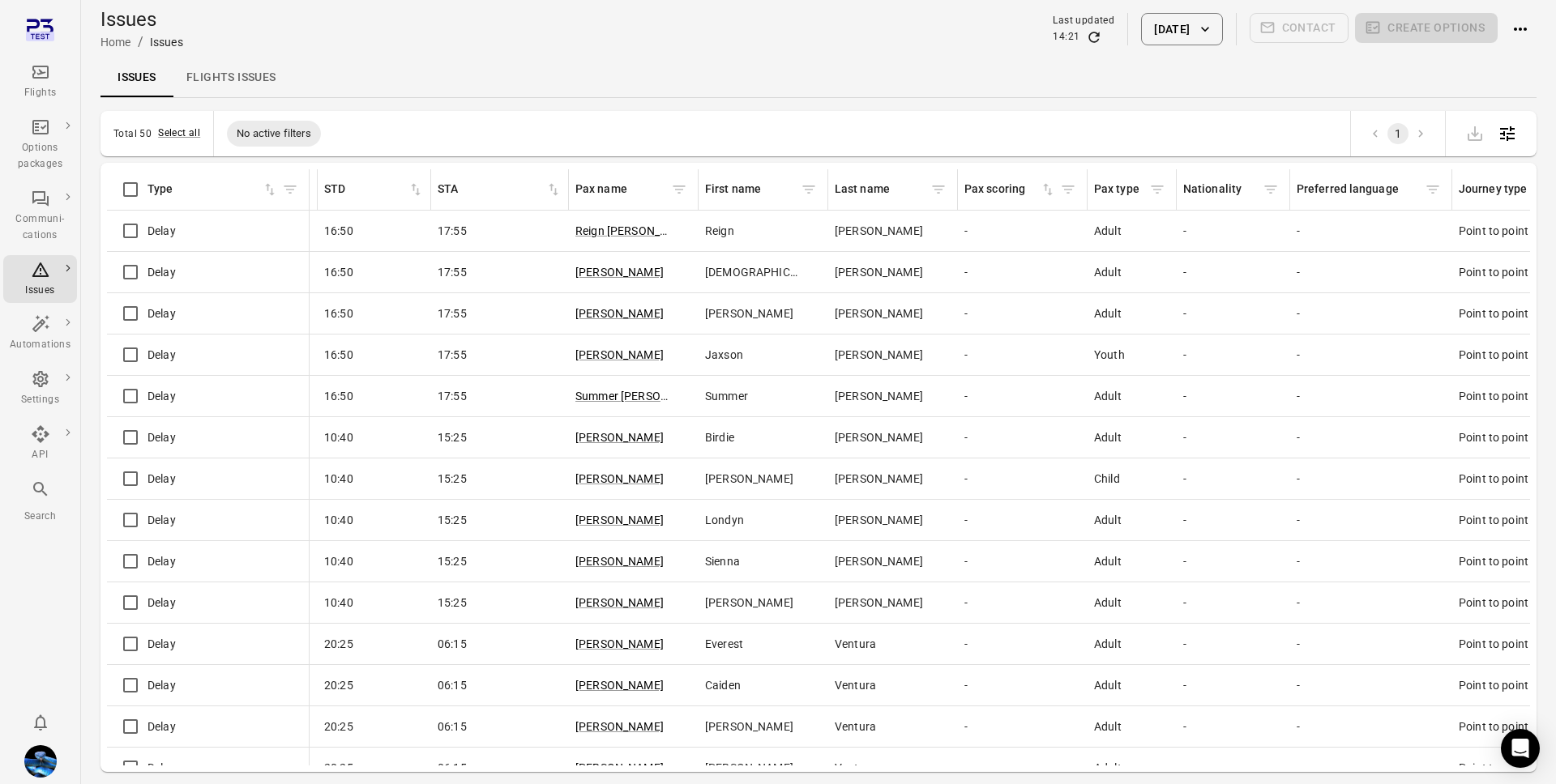
scroll to position [0, 529]
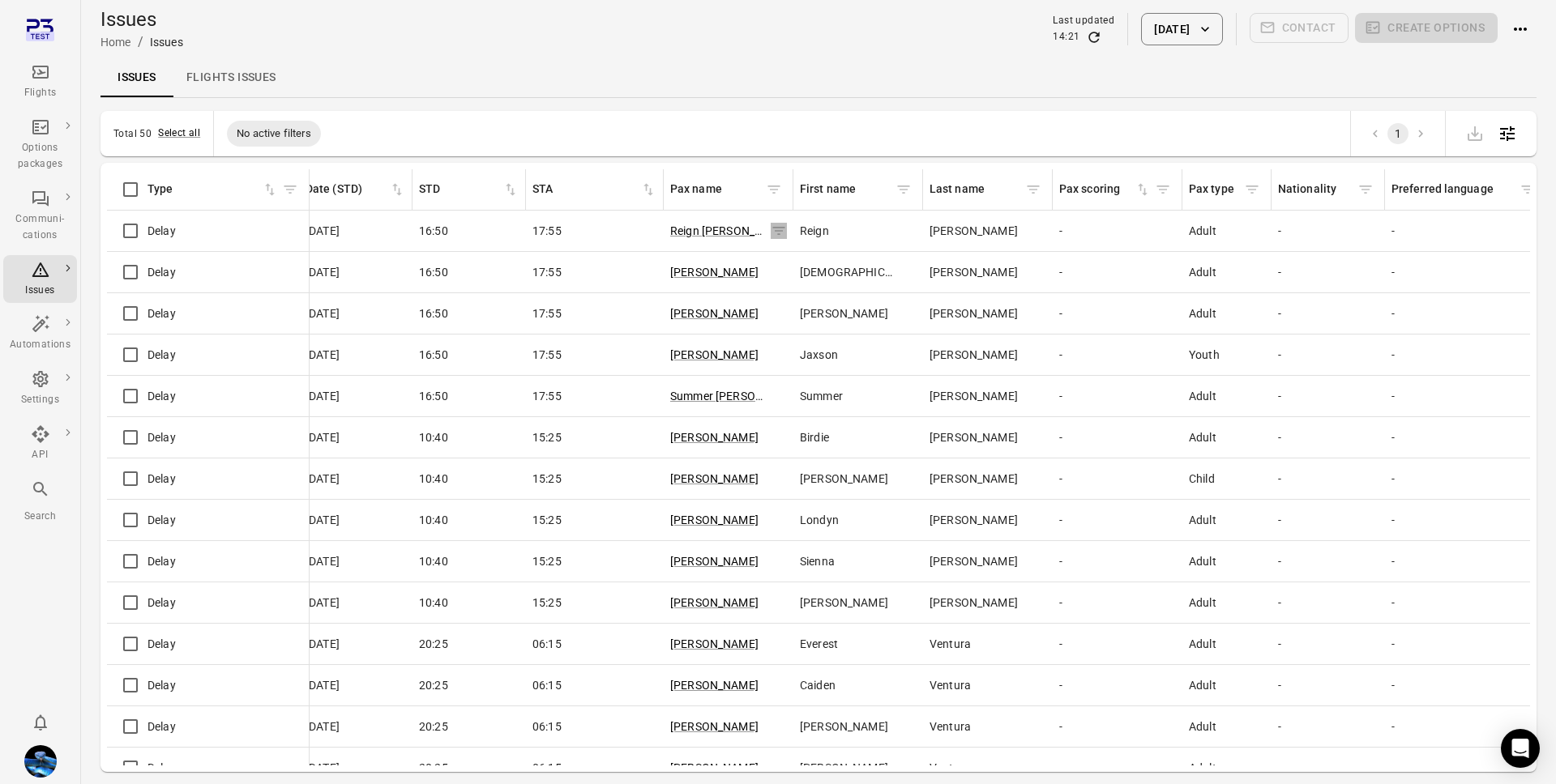
click at [196, 227] on icon "Issues information" at bounding box center [190, 231] width 12 height 8
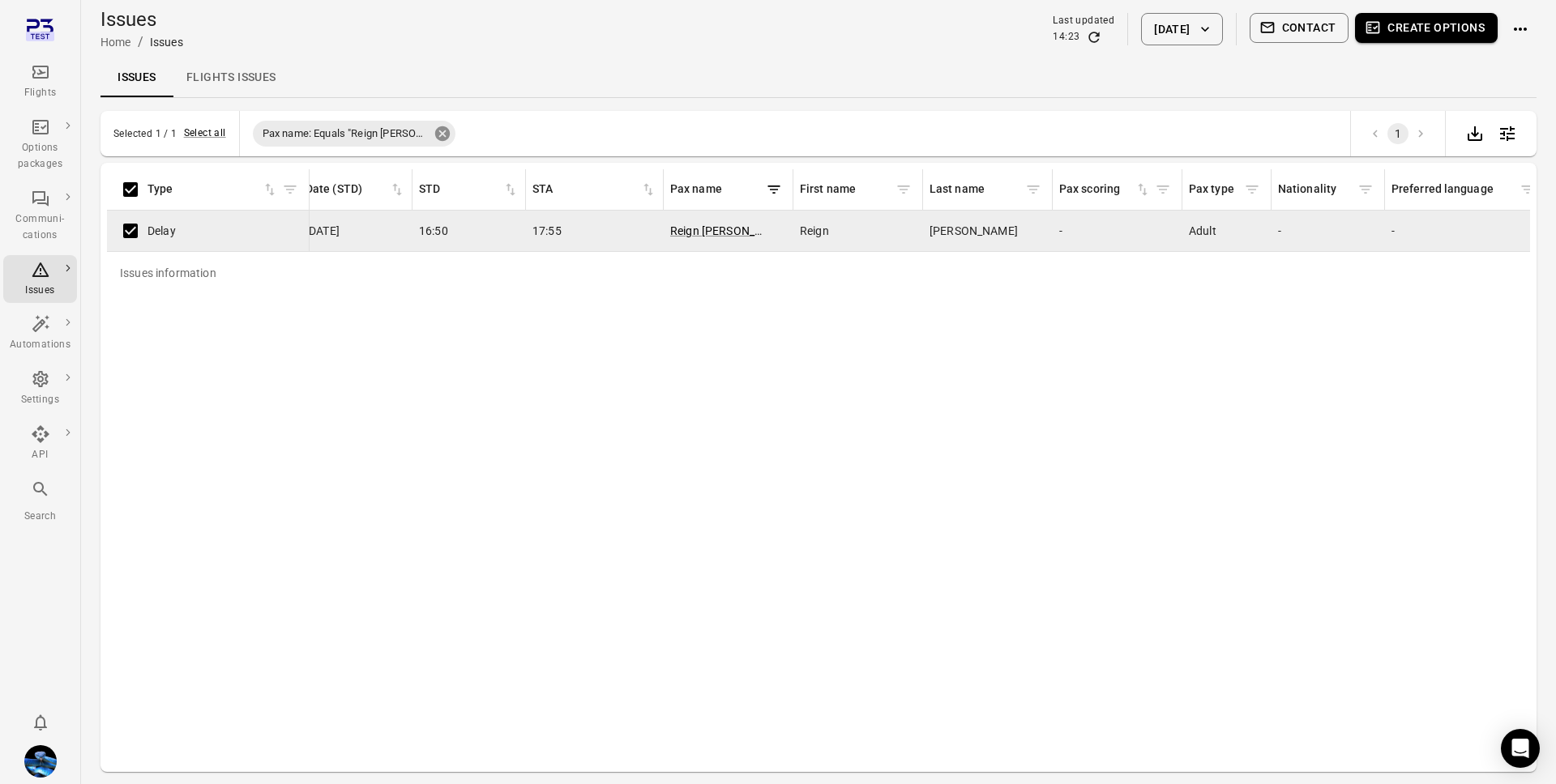
click at [434, 131] on icon at bounding box center [442, 134] width 15 height 15
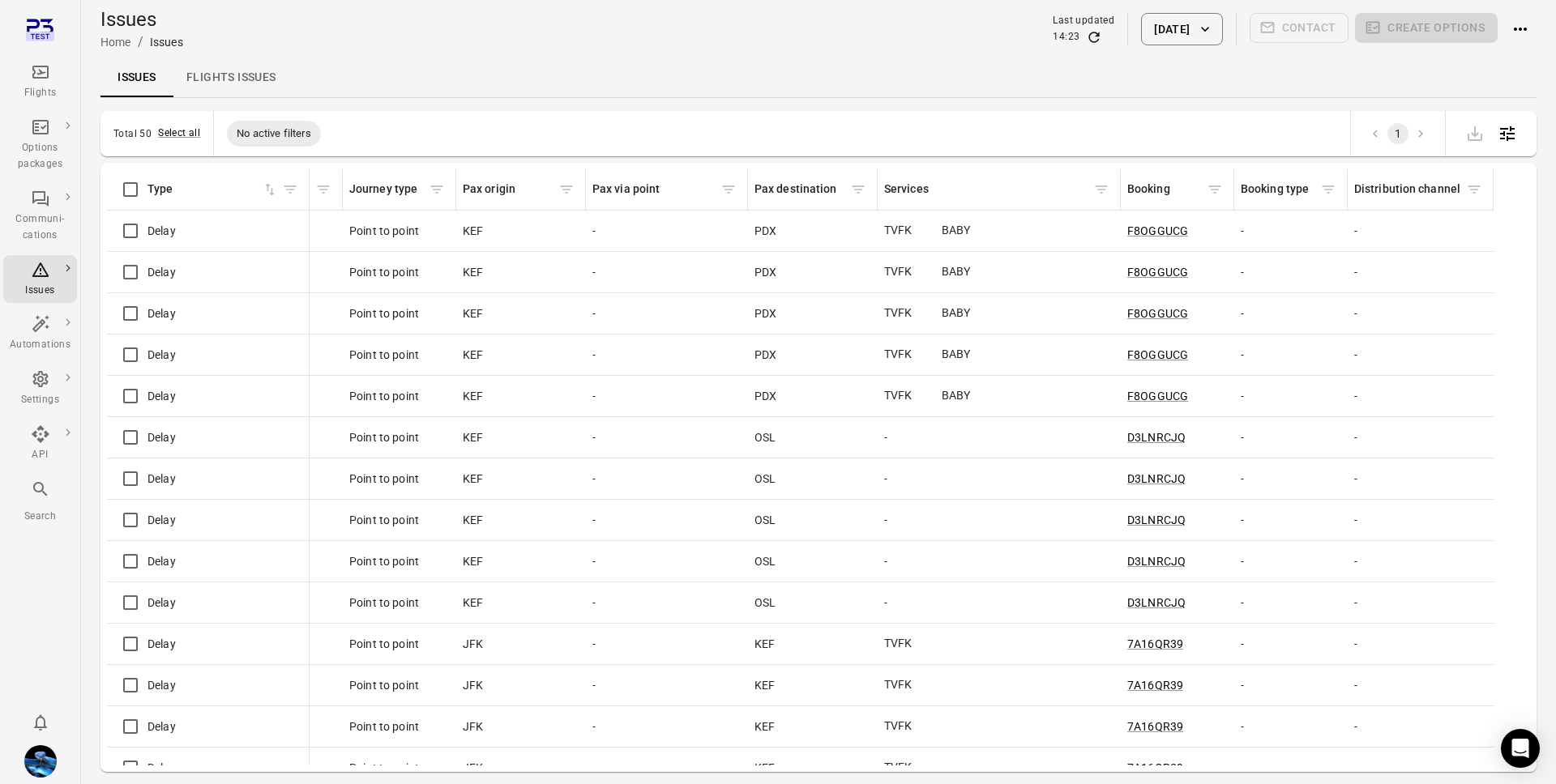
scroll to position [0, 1778]
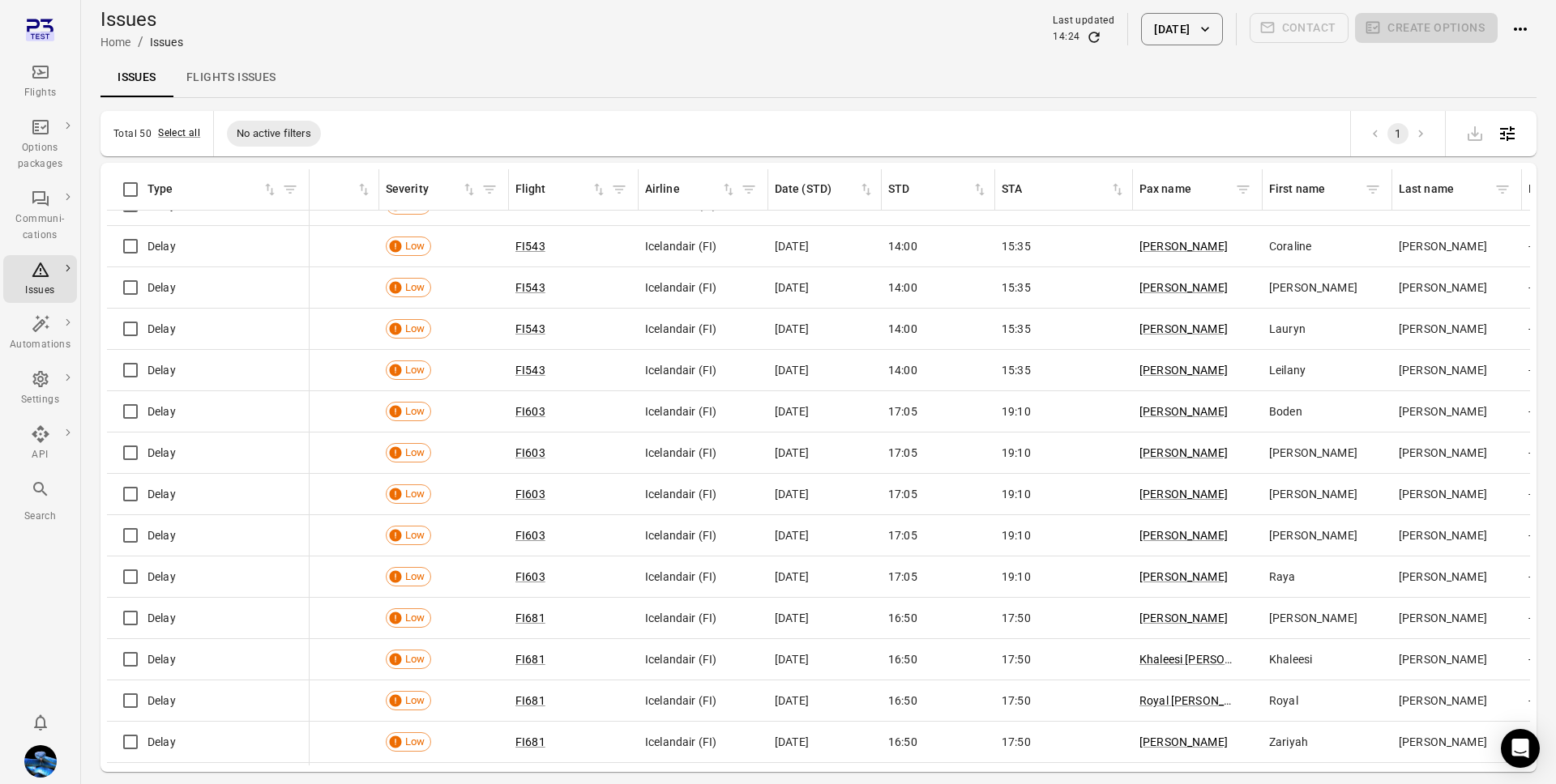
scroll to position [1445, 0]
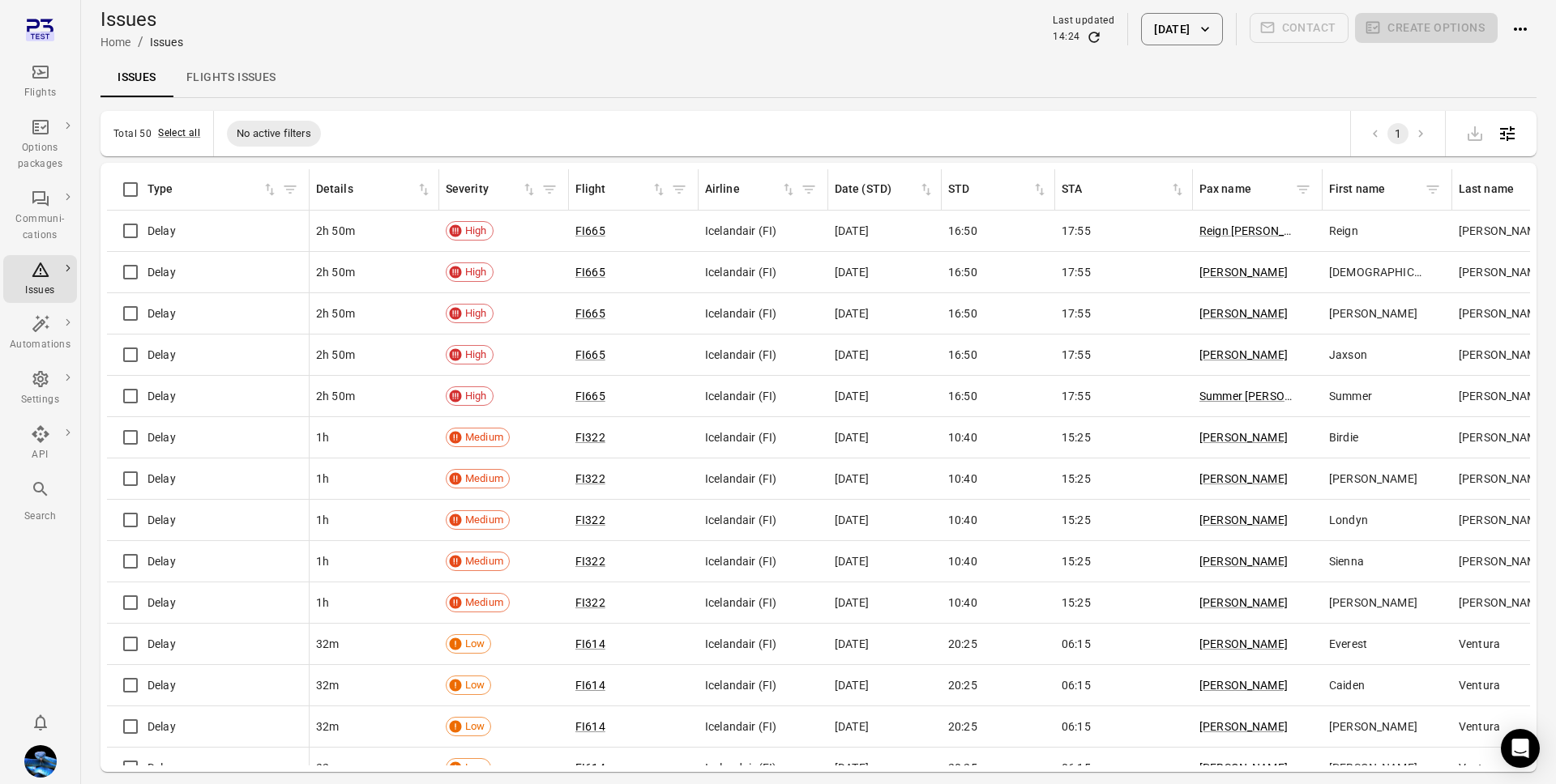
click at [117, 71] on link "Issues" at bounding box center [137, 77] width 73 height 39
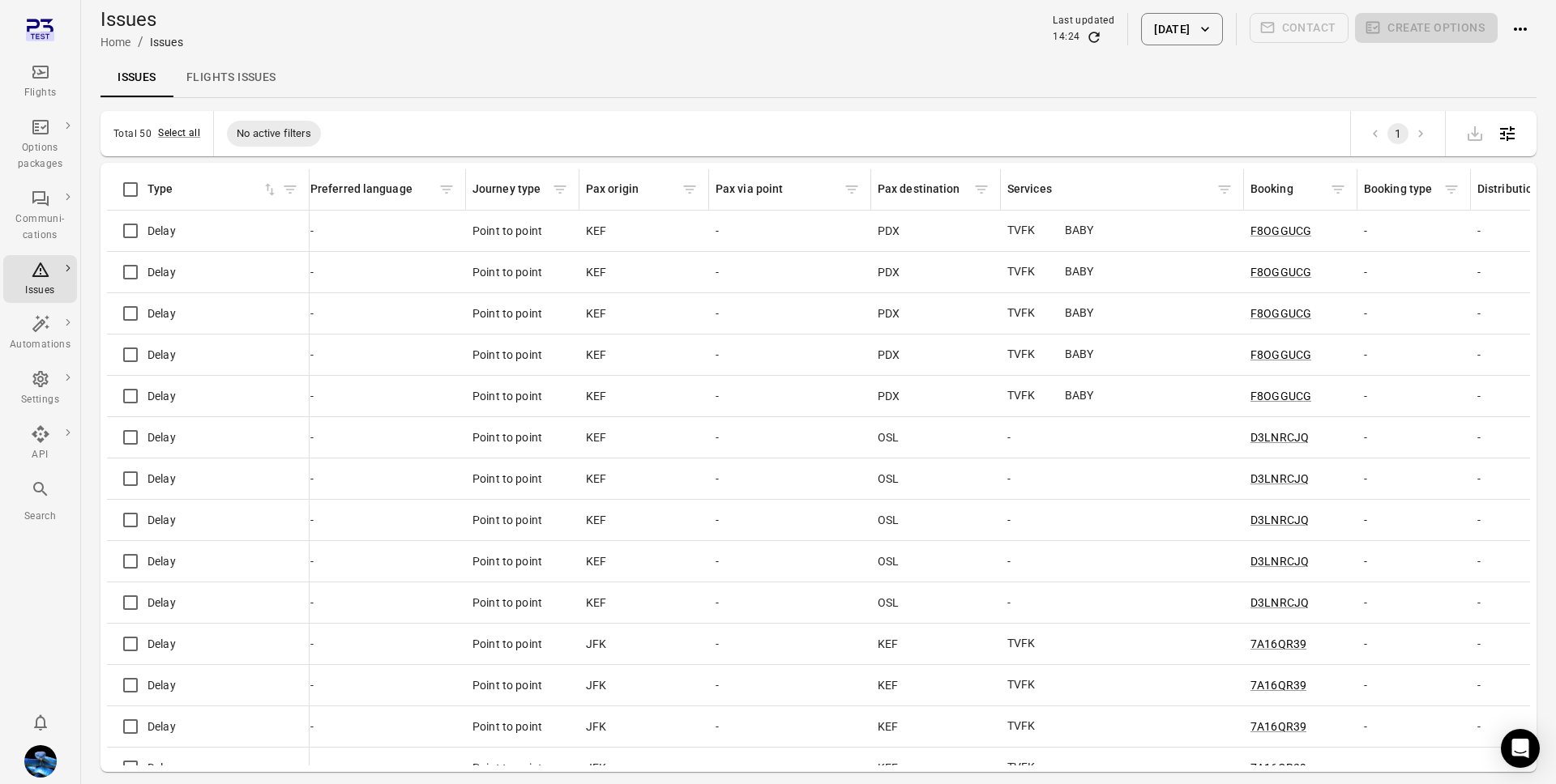
scroll to position [0, 1645]
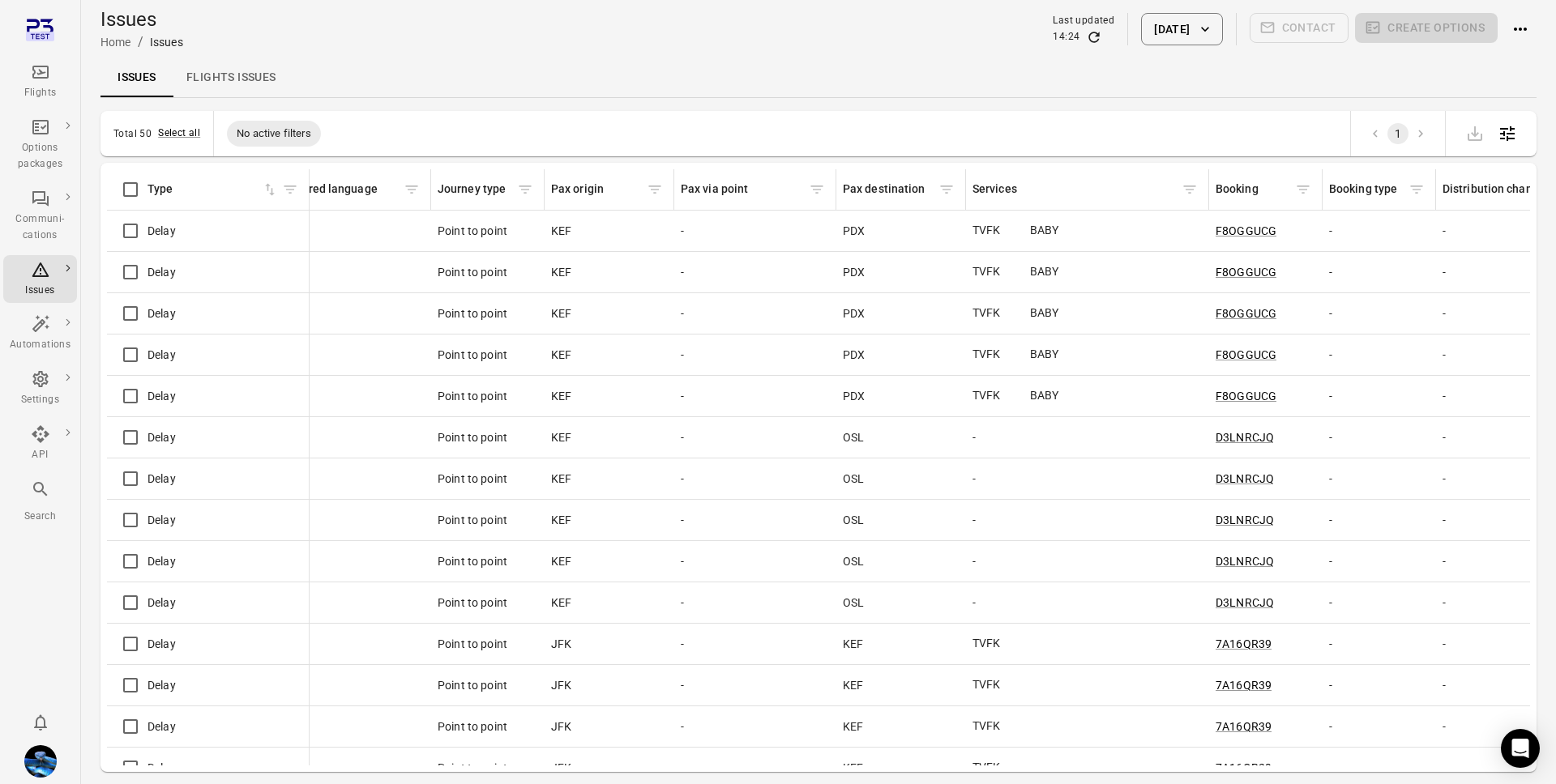
click at [1252, 190] on div "Booking" at bounding box center [1253, 189] width 76 height 17
click at [777, 132] on div "Total 50 Select all No active filters 1" at bounding box center [818, 133] width 1436 height 46
click at [21, 85] on div "Flights" at bounding box center [40, 92] width 61 height 16
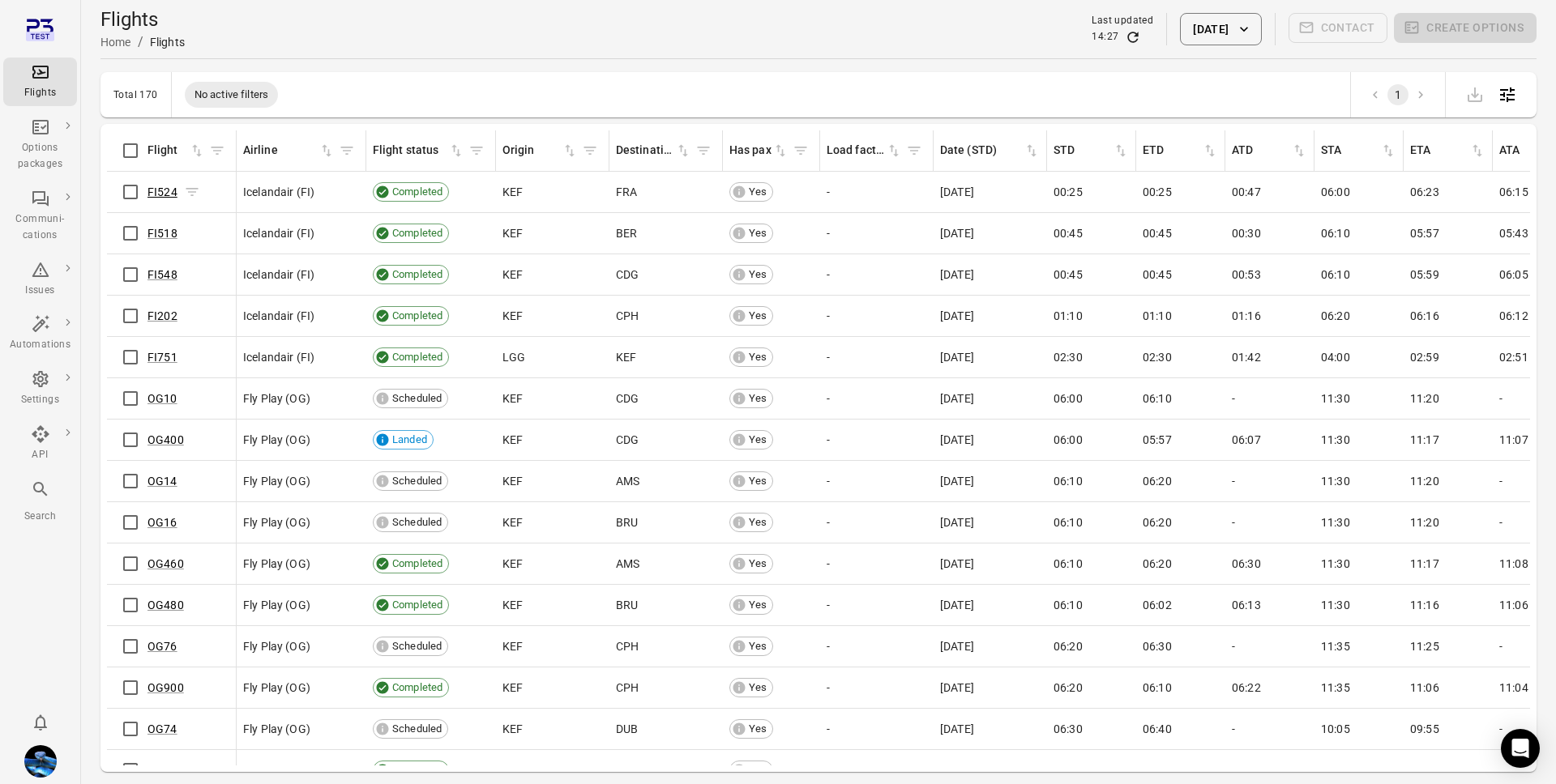
click at [159, 192] on link "FI524" at bounding box center [162, 192] width 30 height 13
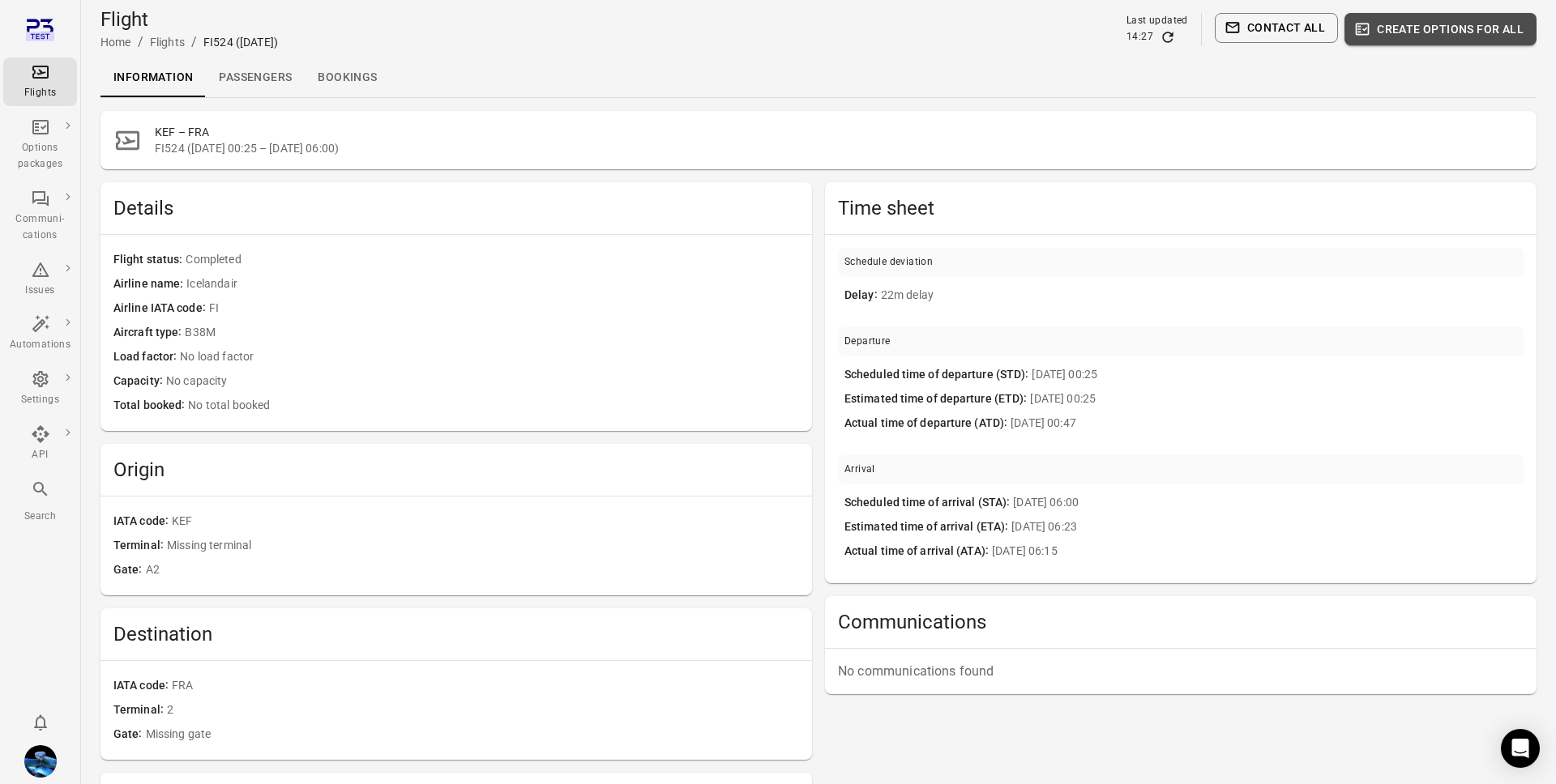
click at [1474, 30] on button "Create options for all" at bounding box center [1440, 29] width 192 height 32
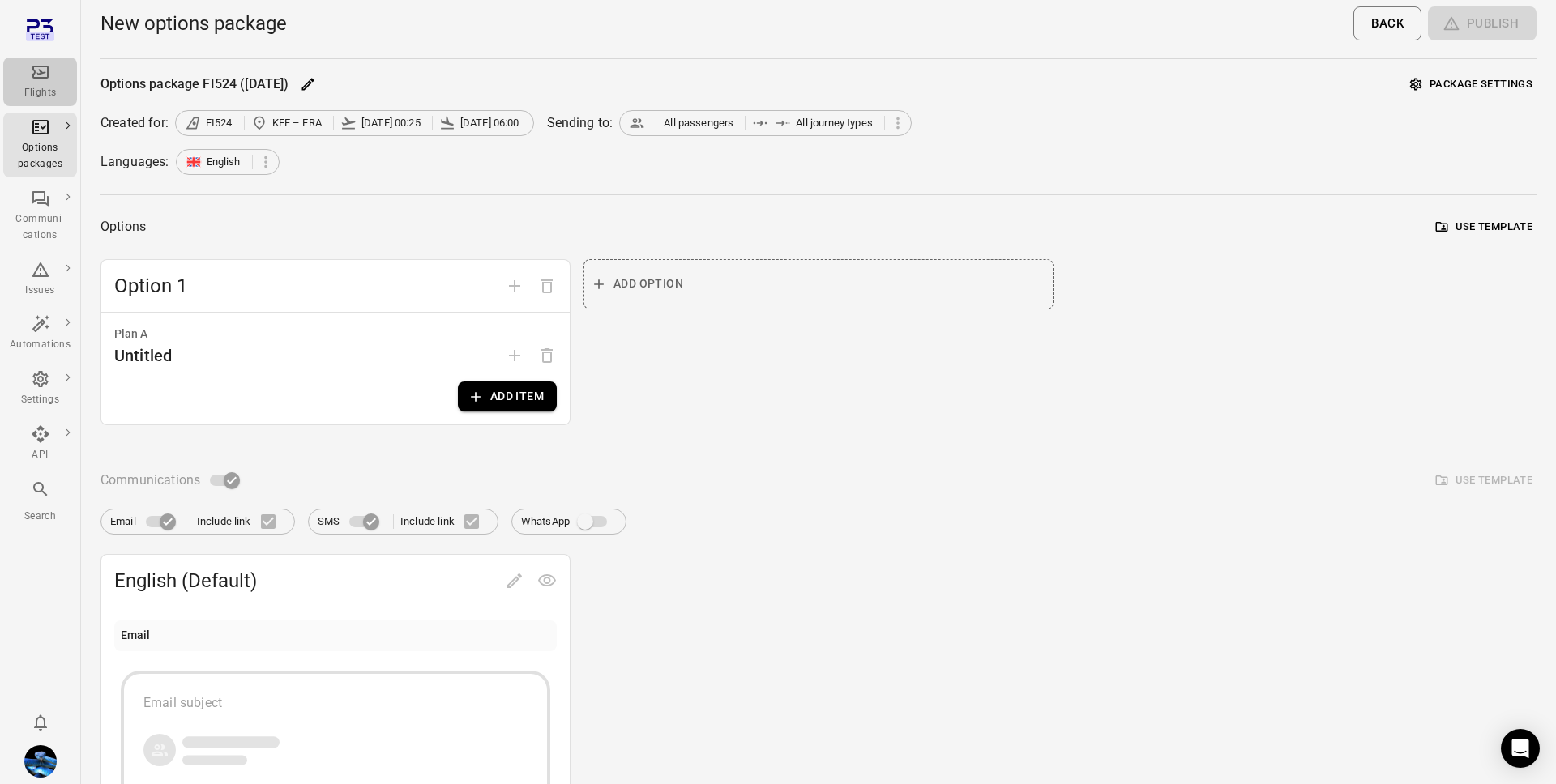
click at [46, 80] on icon "Main navigation" at bounding box center [40, 71] width 19 height 19
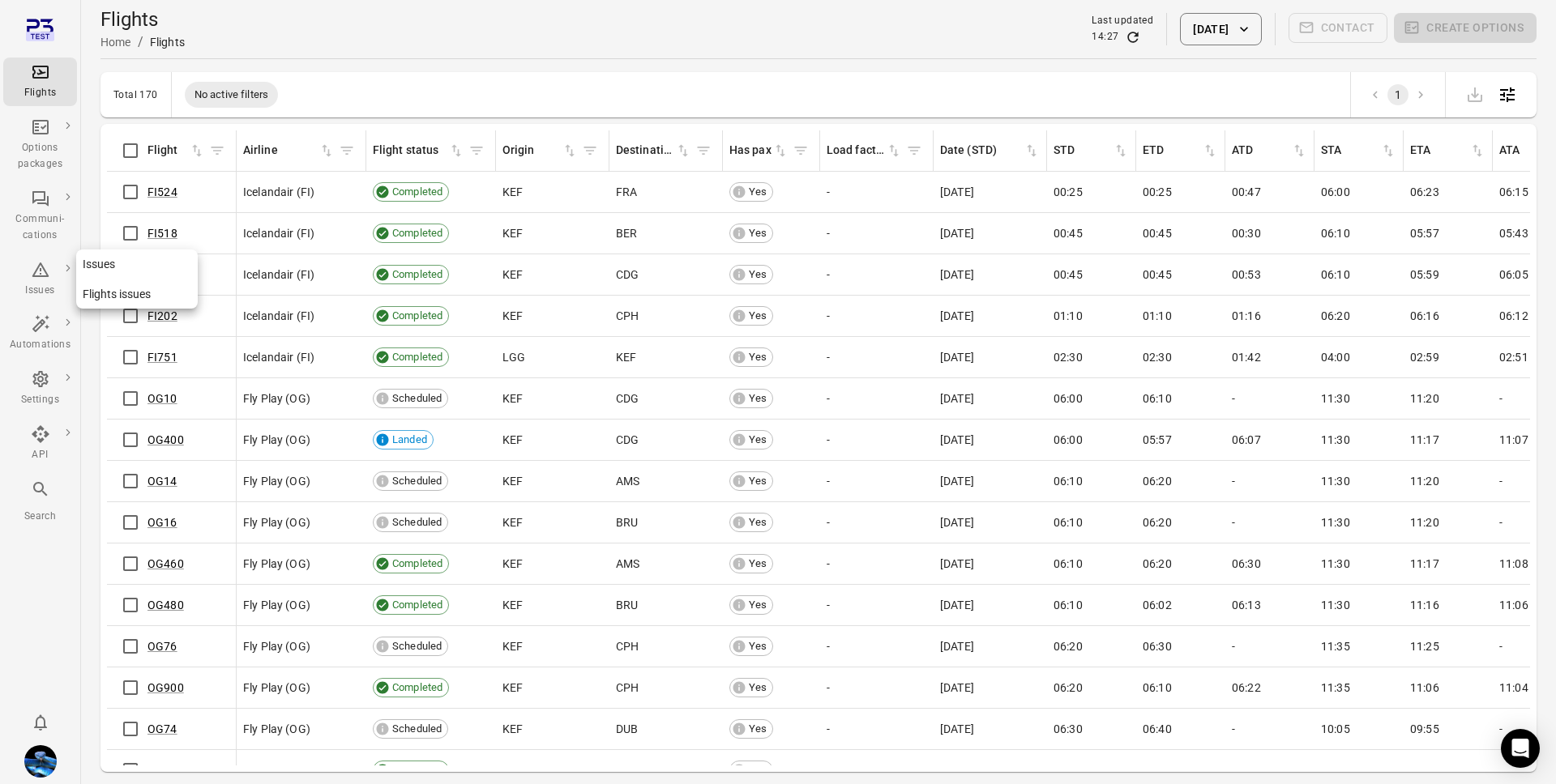
click at [52, 278] on div "Issues" at bounding box center [40, 279] width 61 height 39
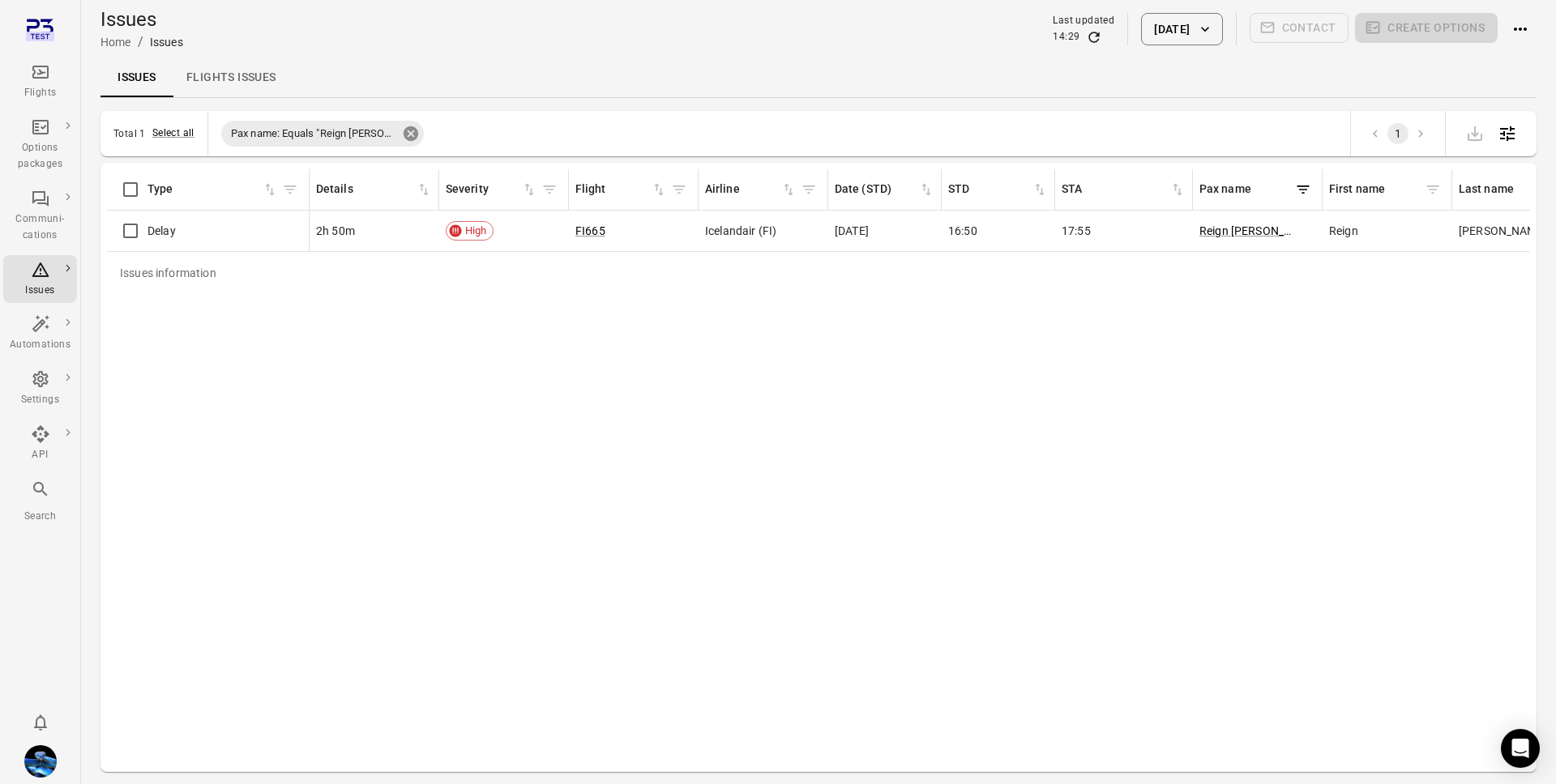
click at [403, 135] on icon at bounding box center [411, 134] width 15 height 15
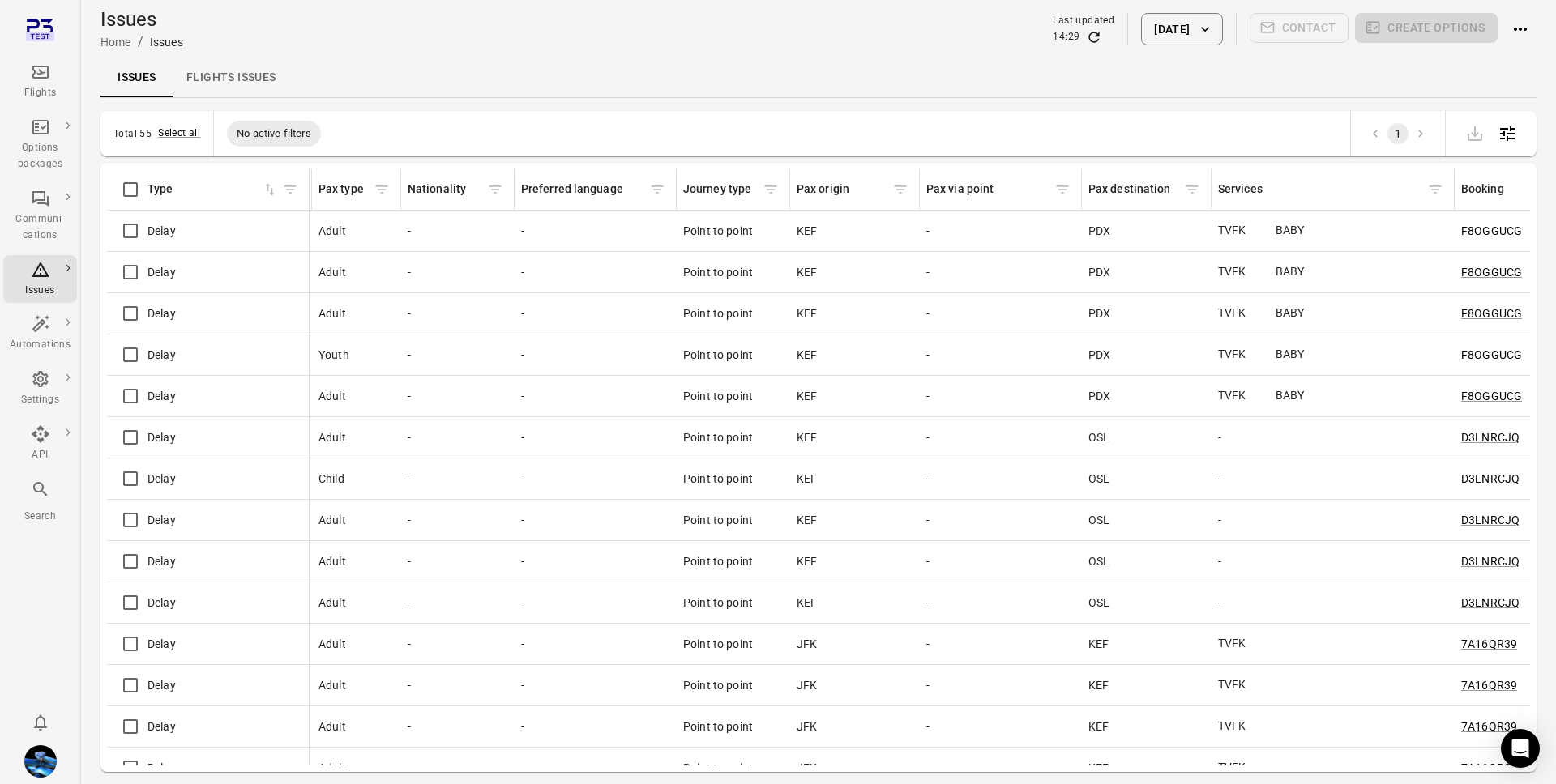
scroll to position [0, 1568]
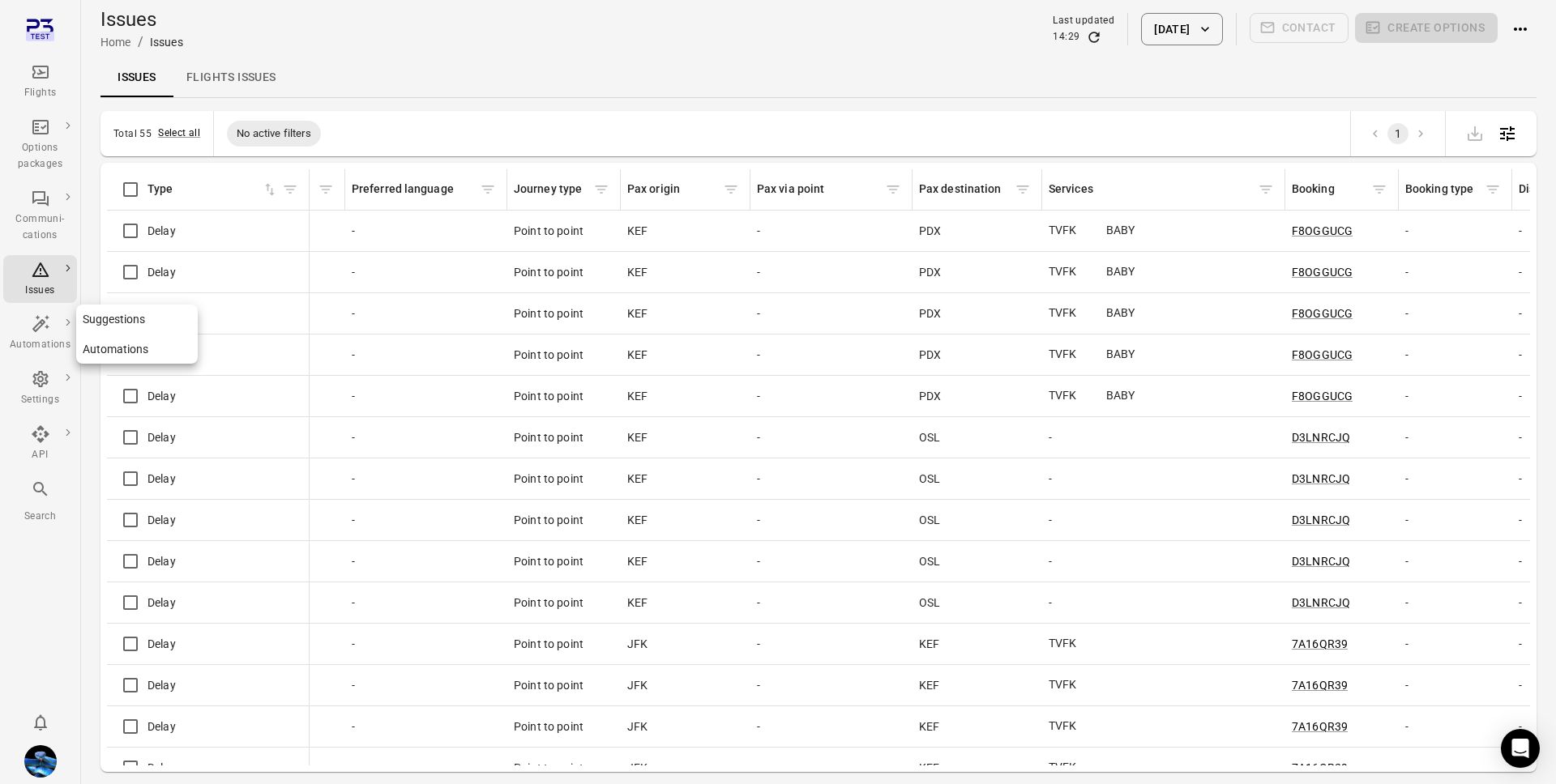
click at [38, 326] on icon "Main navigation" at bounding box center [40, 323] width 19 height 19
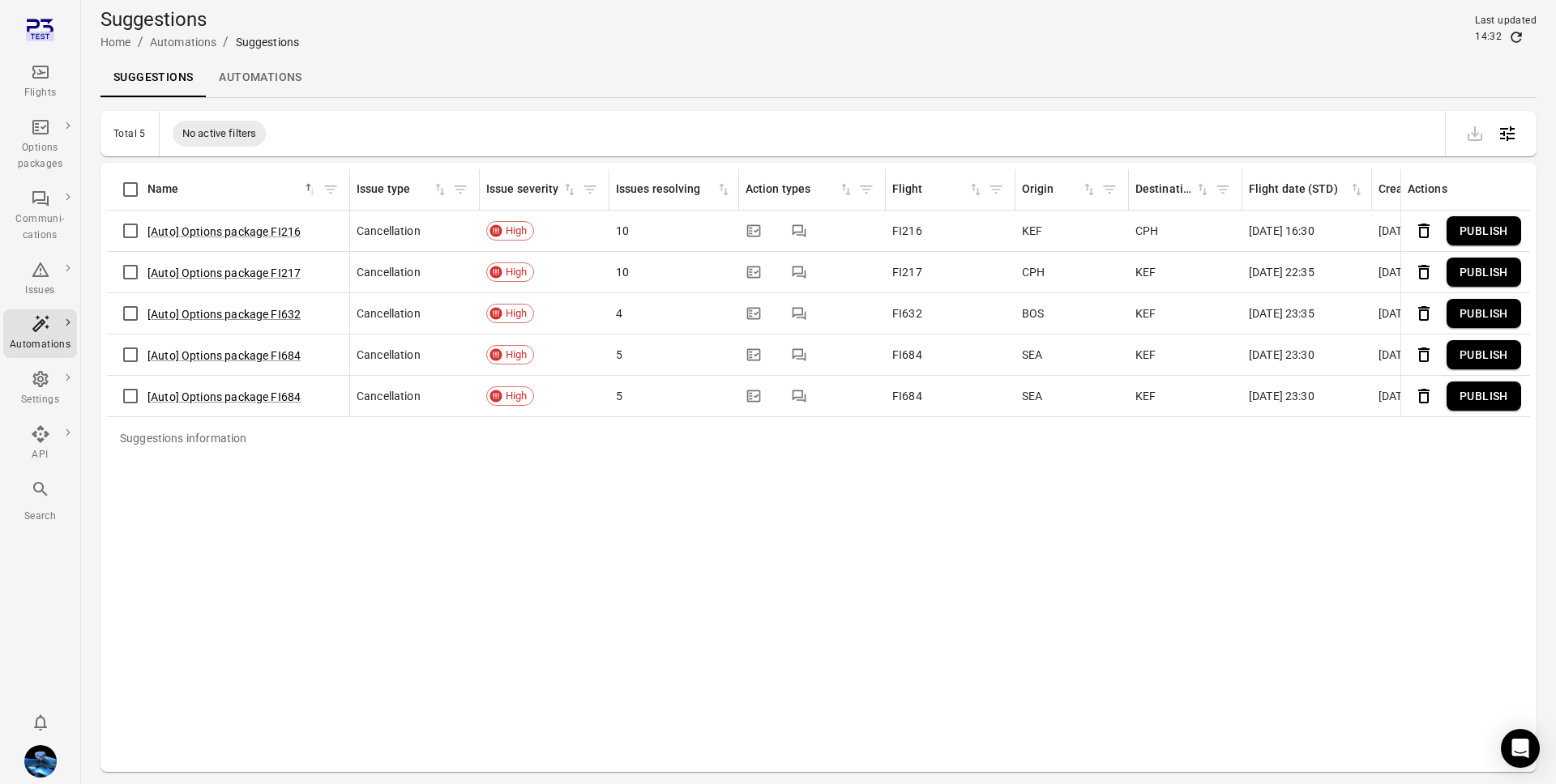
click at [289, 79] on link "Automations" at bounding box center [259, 77] width 109 height 39
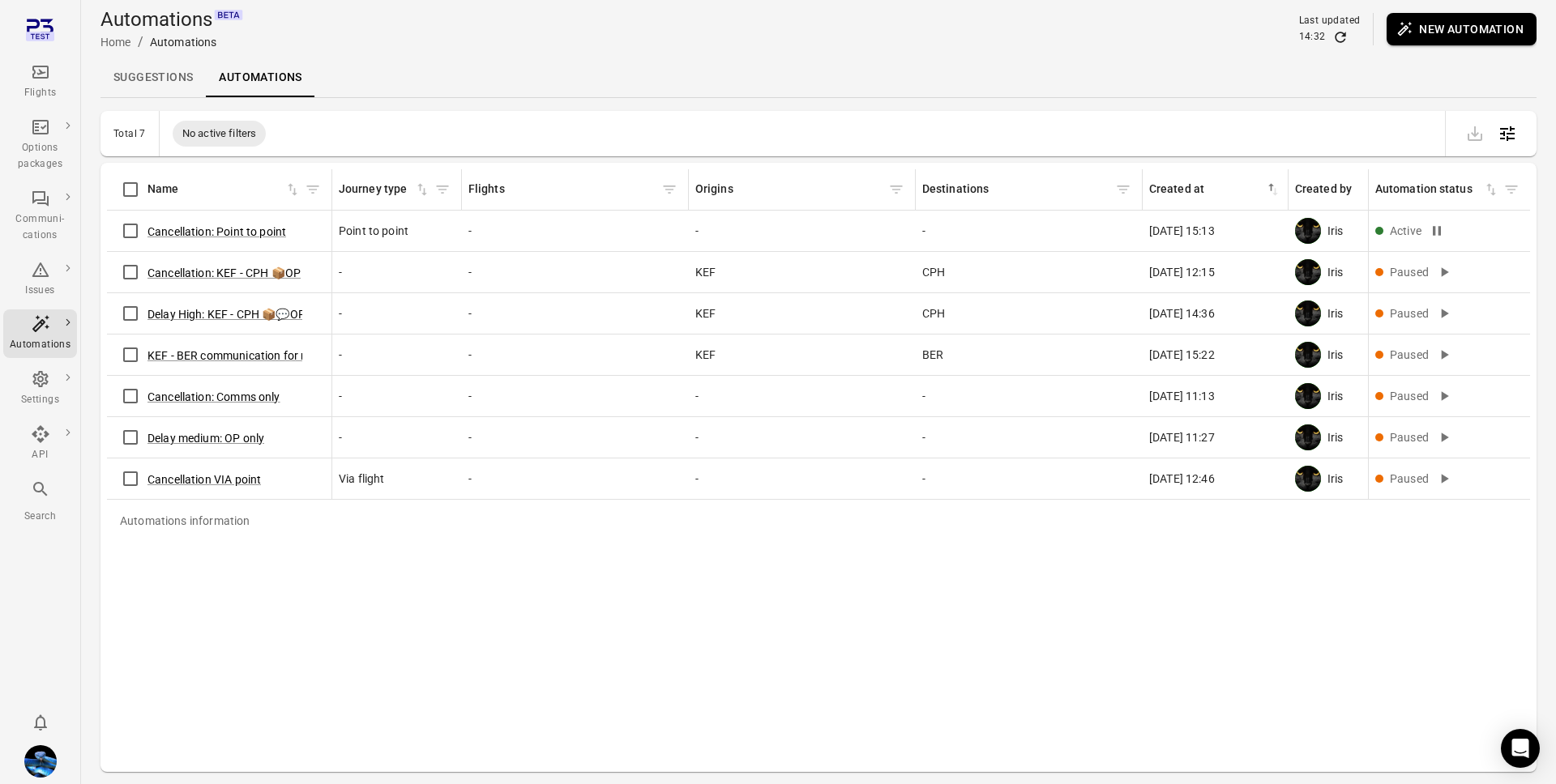
click at [1507, 24] on button "New automation" at bounding box center [1461, 29] width 150 height 32
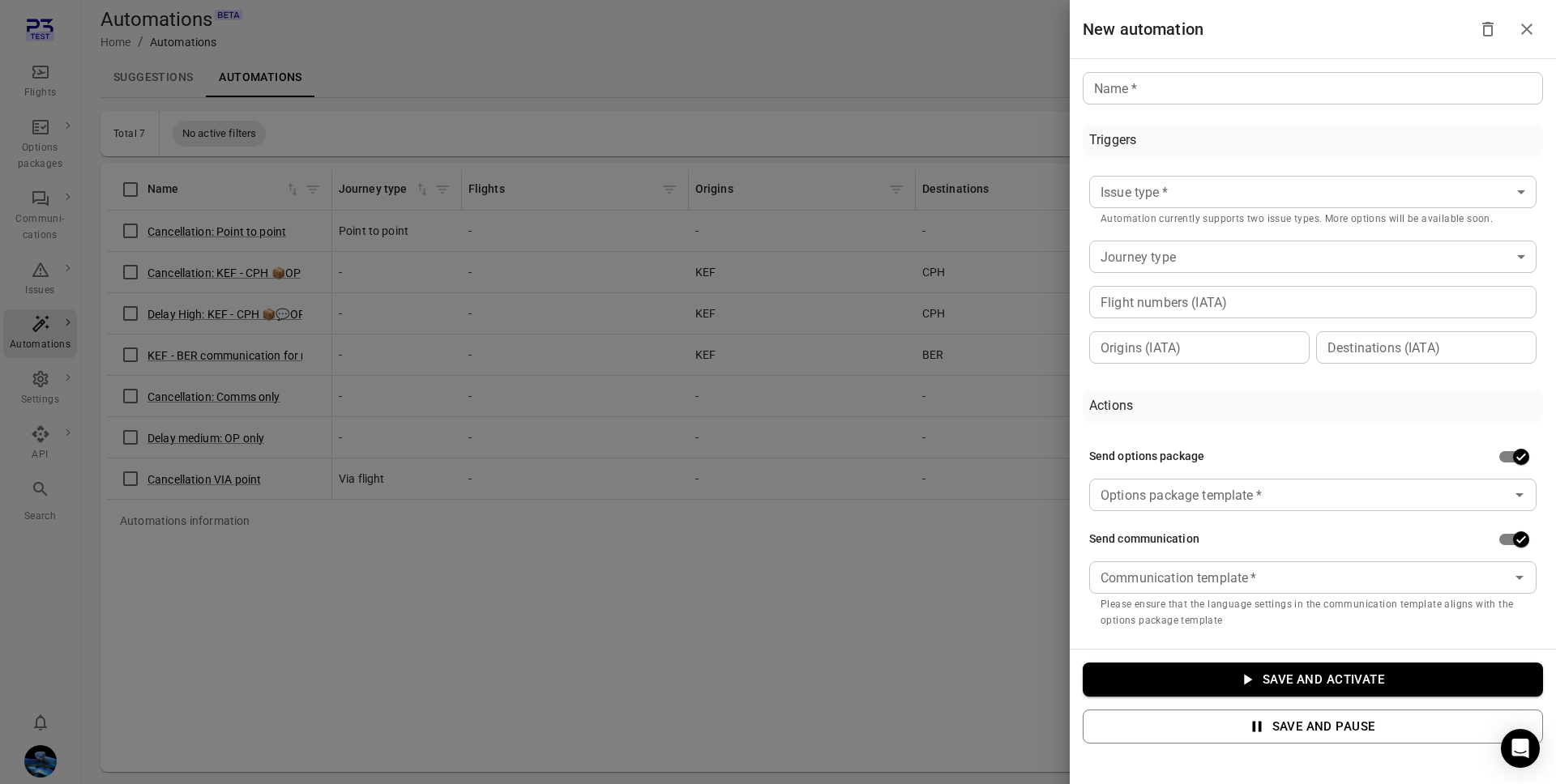
click at [1148, 66] on div "Name   * Name   * Triggers Issue type   * ​ Issue type   * Automation currently…" at bounding box center [1312, 353] width 487 height 589
click at [1146, 82] on input "Name   *" at bounding box center [1312, 88] width 460 height 32
click at [1358, 165] on div "Triggers Issue type   * ​ Issue type   * Automation currently supports two issu…" at bounding box center [1312, 247] width 460 height 246
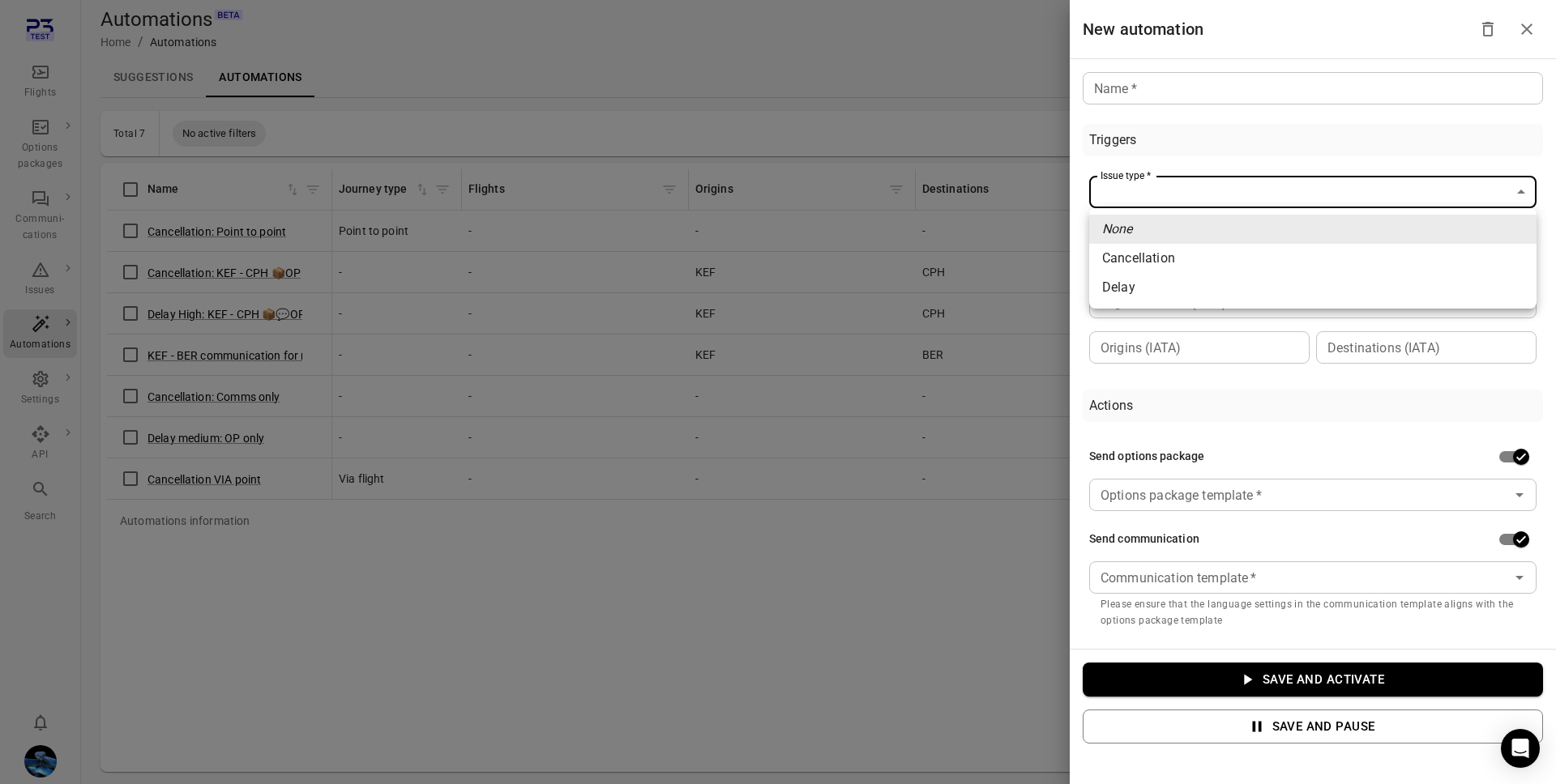
click at [1169, 198] on body "Flights Options packages Communi-cations Issues Automations Settings API Search…" at bounding box center [778, 418] width 1556 height 836
click at [1167, 284] on li "Delay" at bounding box center [1313, 287] width 447 height 29
type input "*****"
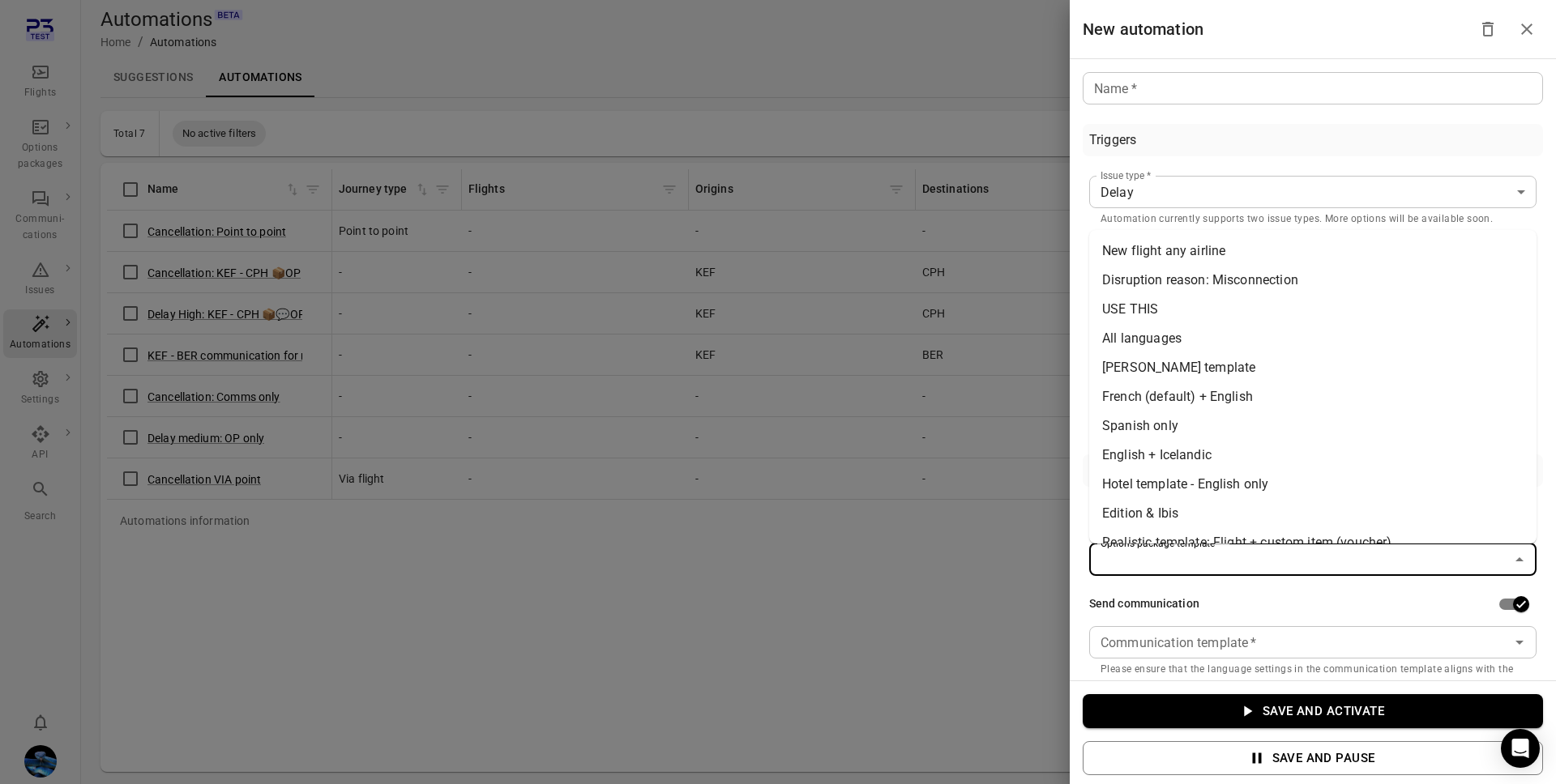
click at [1237, 563] on input "Options package template   *" at bounding box center [1299, 560] width 411 height 22
click at [810, 676] on div at bounding box center [778, 392] width 1556 height 784
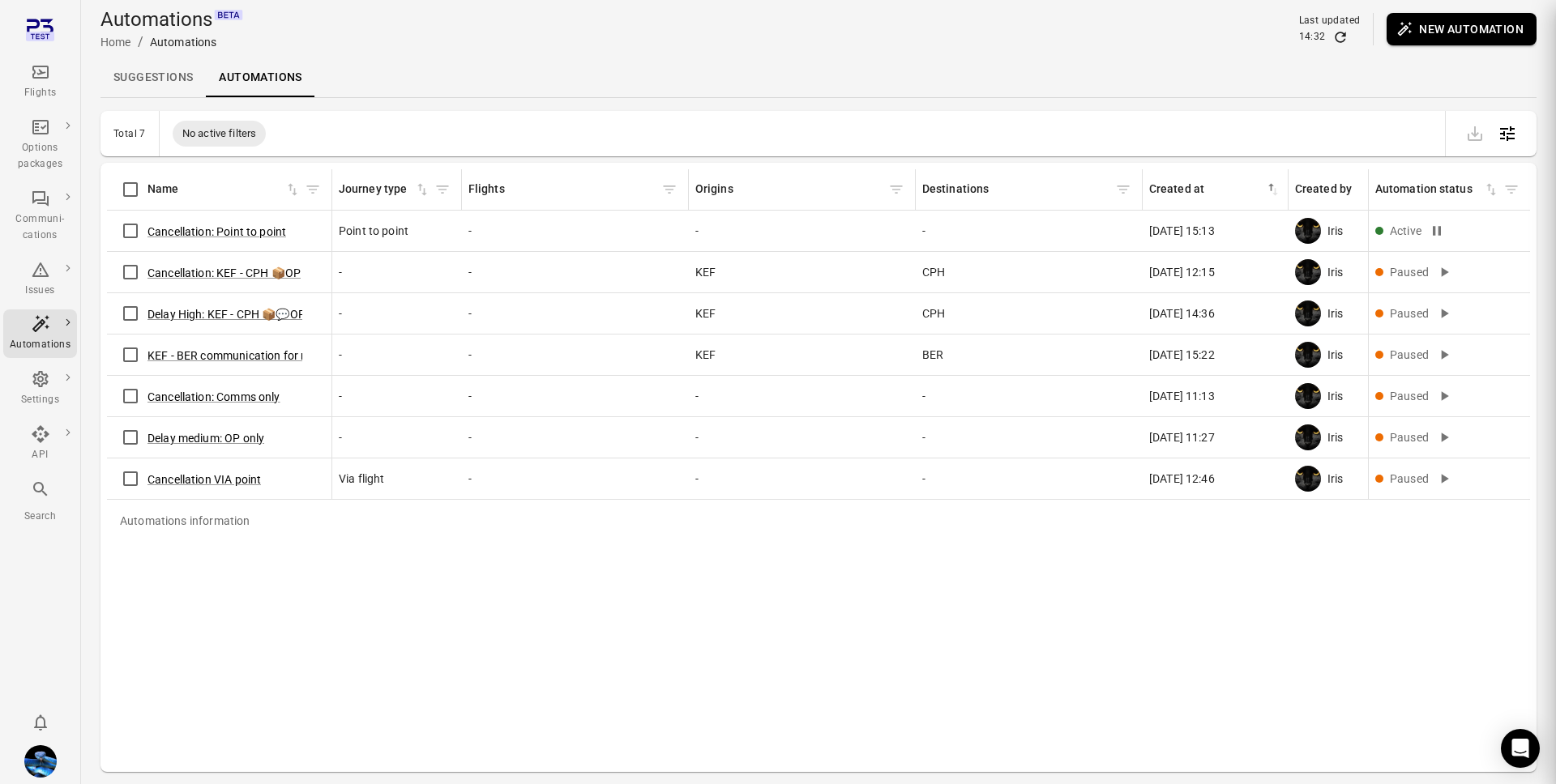
click at [819, 626] on div "Automations information Name Journey type Flights Origins Destinations Created …" at bounding box center [818, 467] width 1423 height 596
click at [43, 79] on icon "Main navigation" at bounding box center [40, 71] width 19 height 19
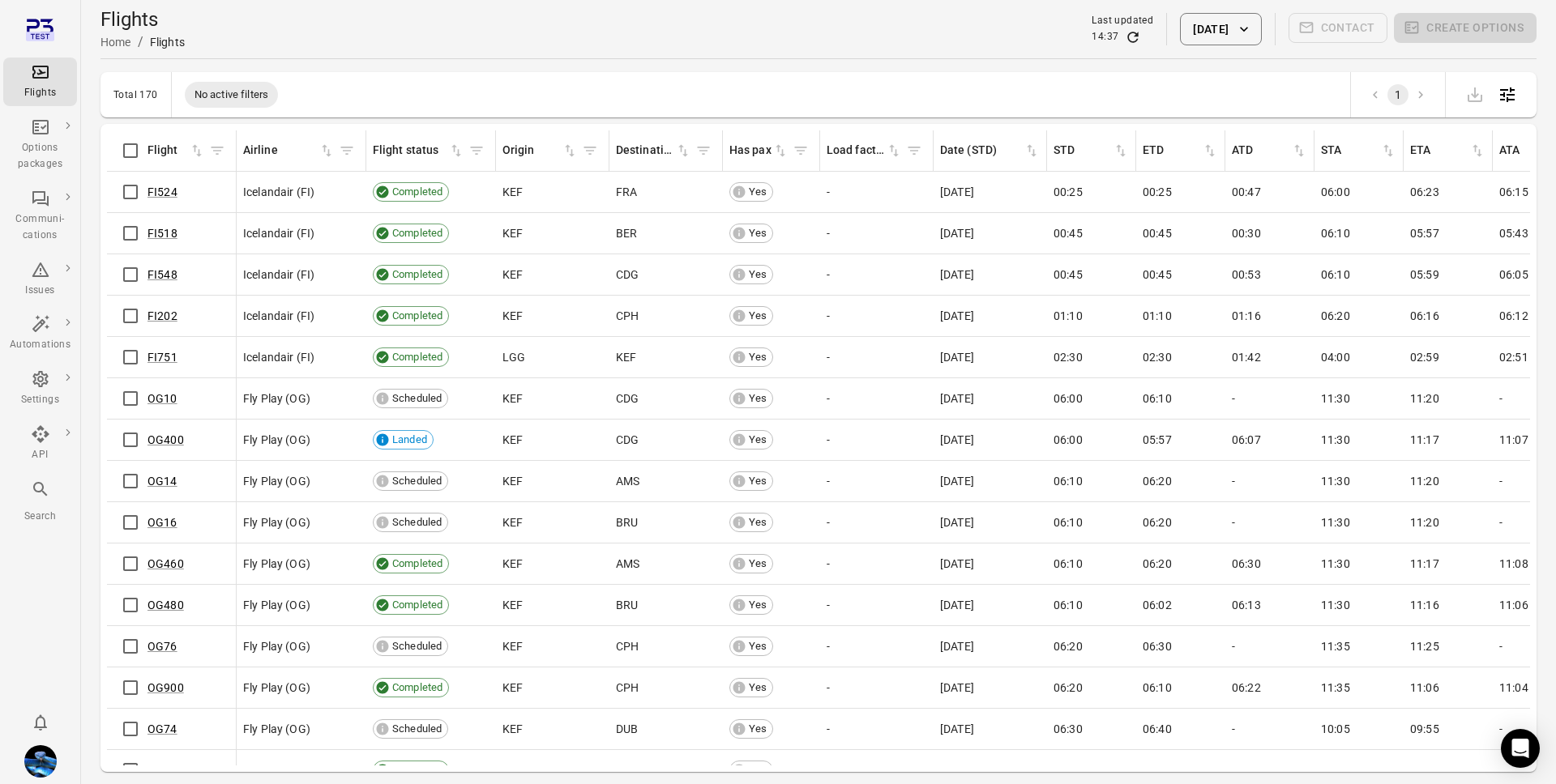
scroll to position [1, 733]
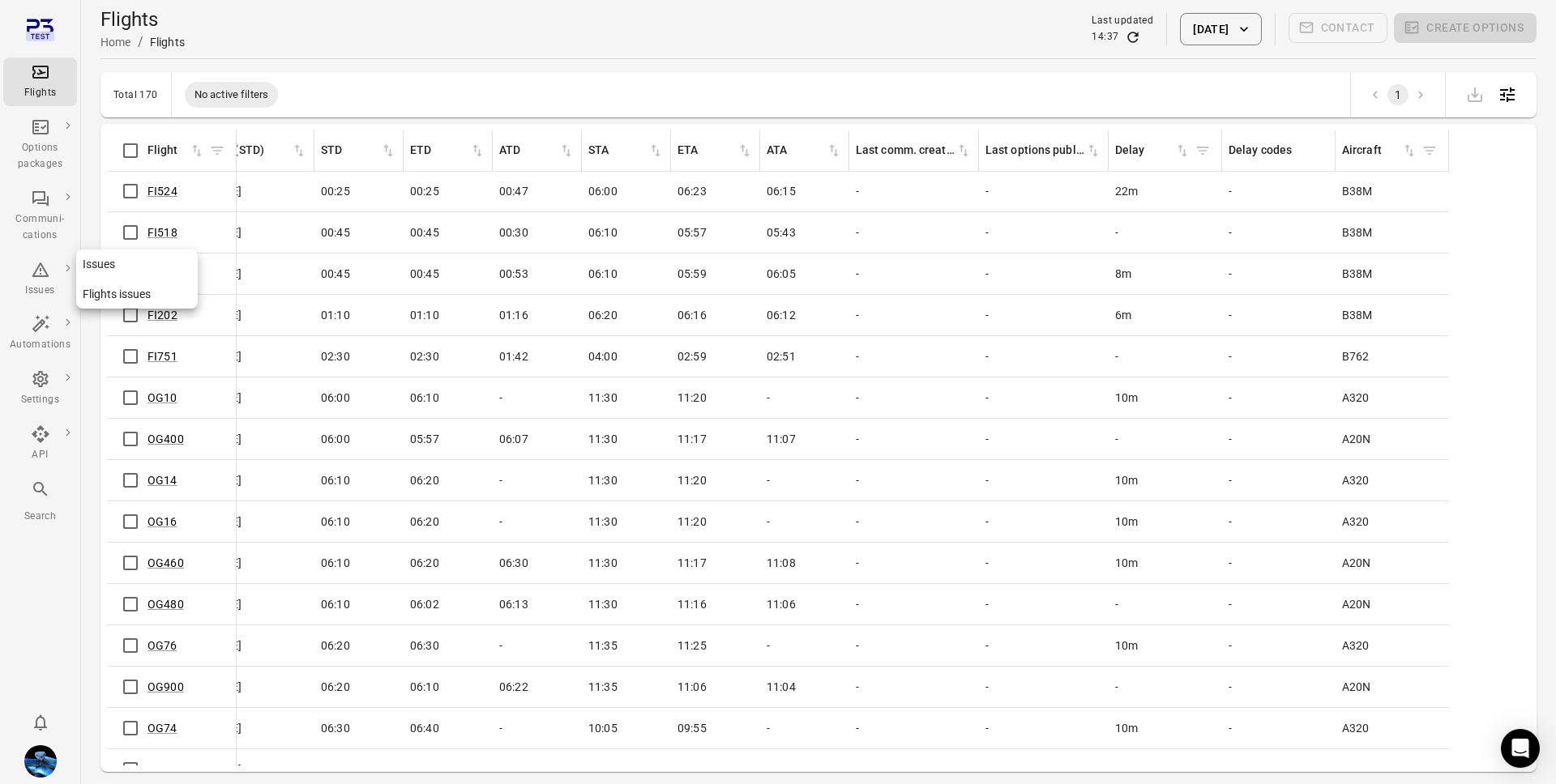
click at [58, 295] on div "Issues" at bounding box center [40, 290] width 61 height 16
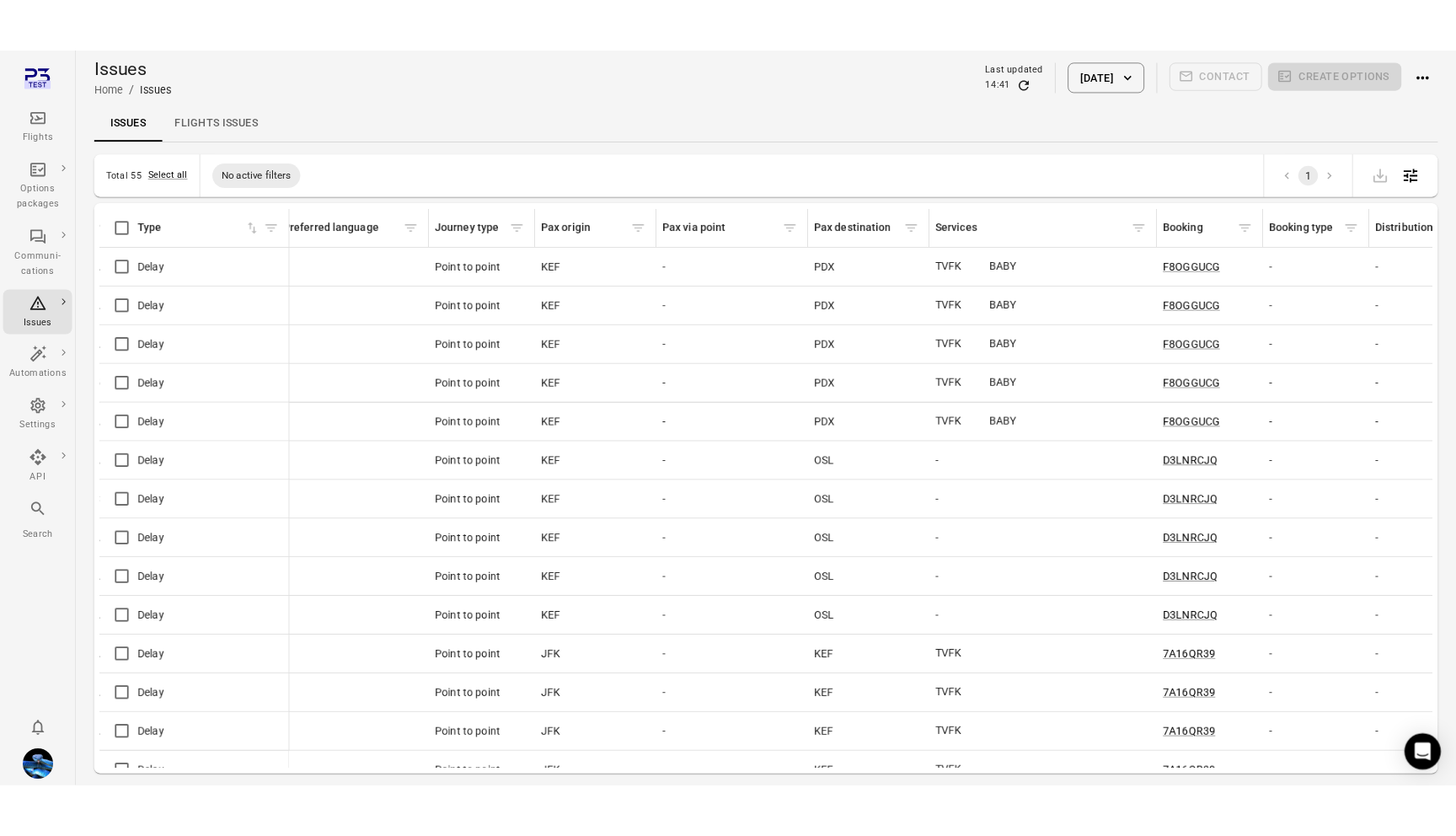
scroll to position [0, 1849]
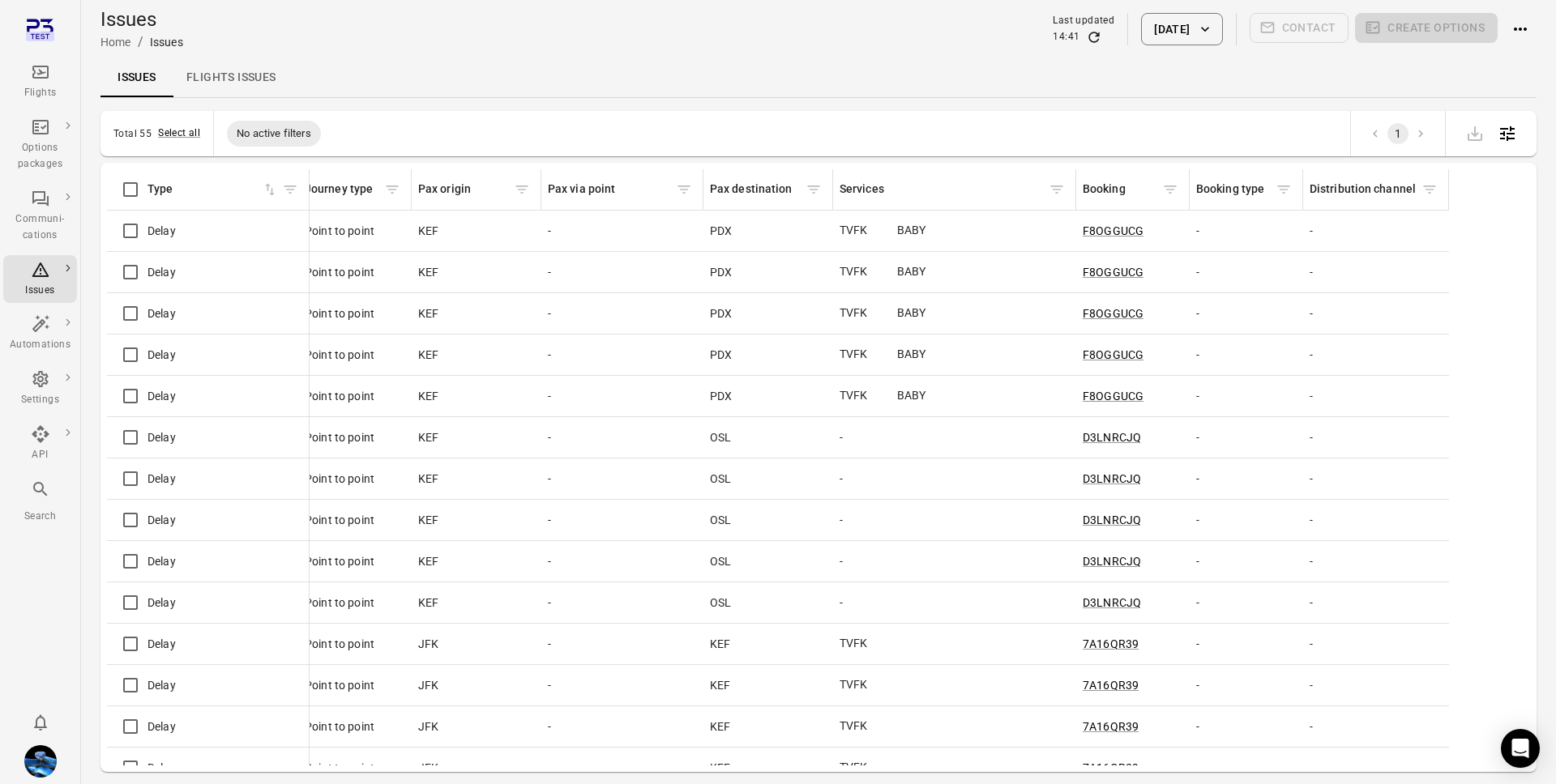
click at [1107, 177] on div "Booking" at bounding box center [1133, 189] width 100 height 24
click at [1107, 185] on div "Booking" at bounding box center [1120, 189] width 76 height 17
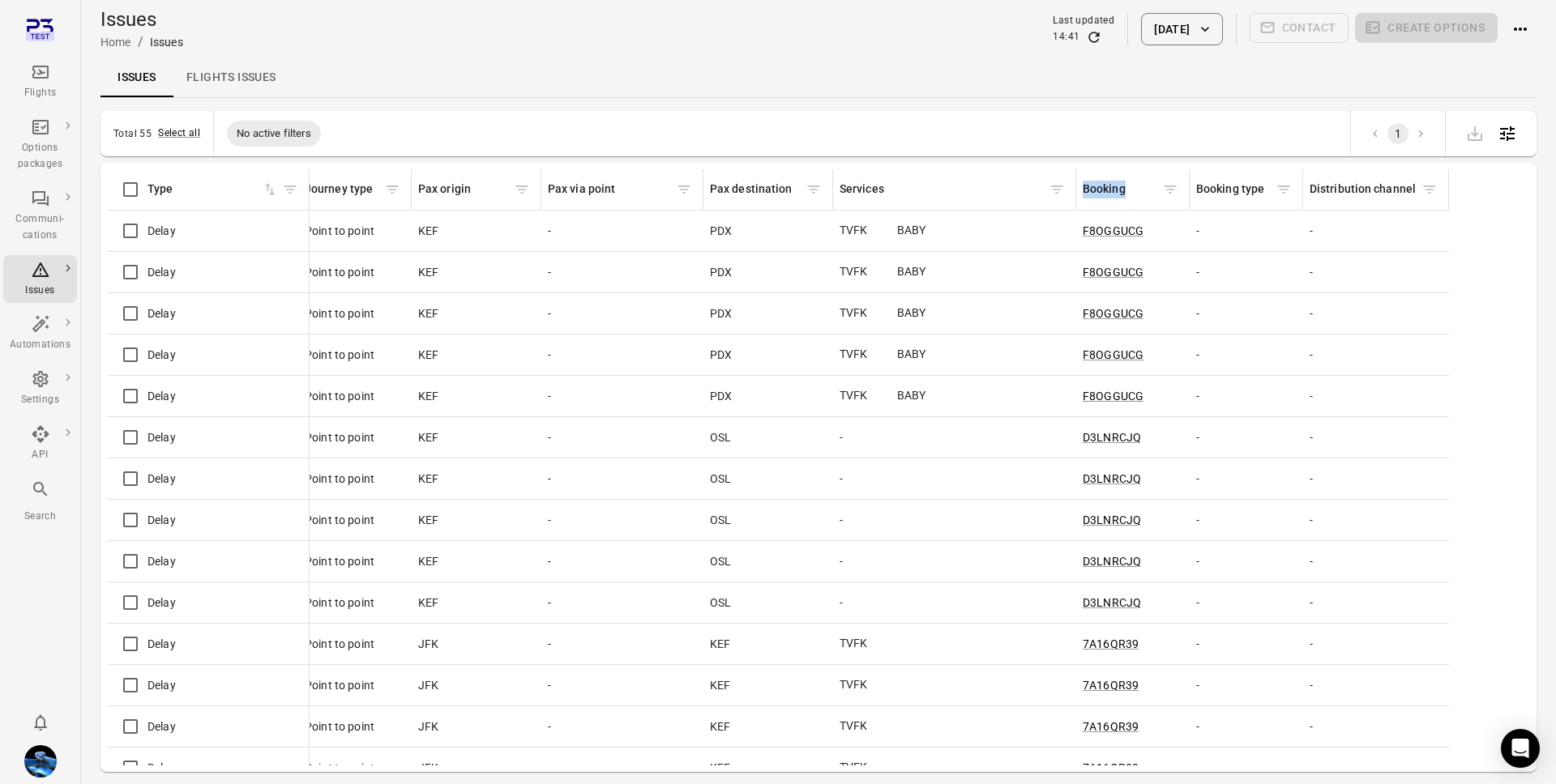
click at [1107, 185] on div "Booking" at bounding box center [1120, 189] width 76 height 17
click at [1103, 191] on div "Booking" at bounding box center [1120, 189] width 76 height 17
click at [1099, 192] on div "Booking" at bounding box center [1120, 189] width 76 height 17
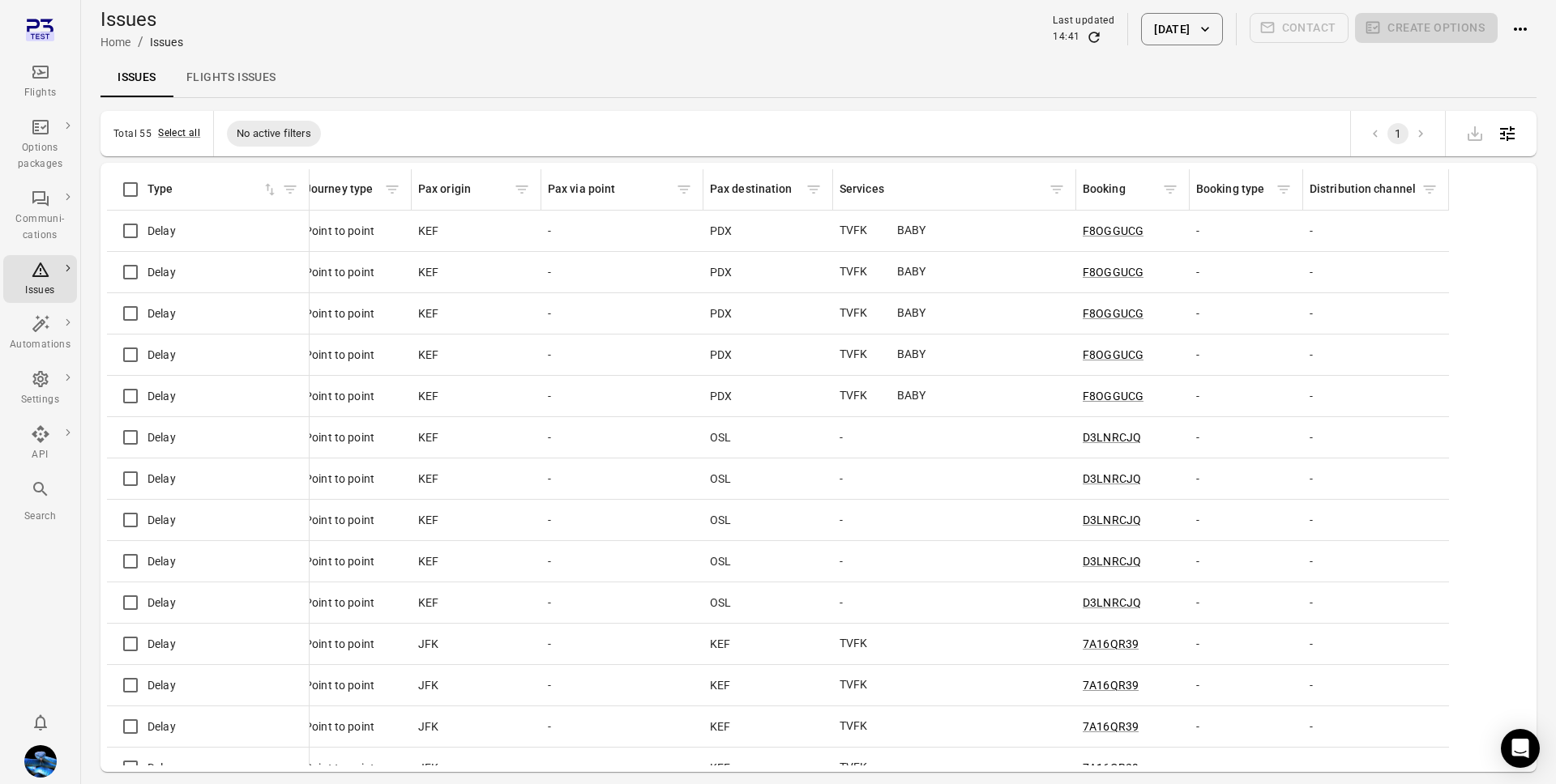
click at [1099, 192] on div "Booking" at bounding box center [1120, 189] width 76 height 17
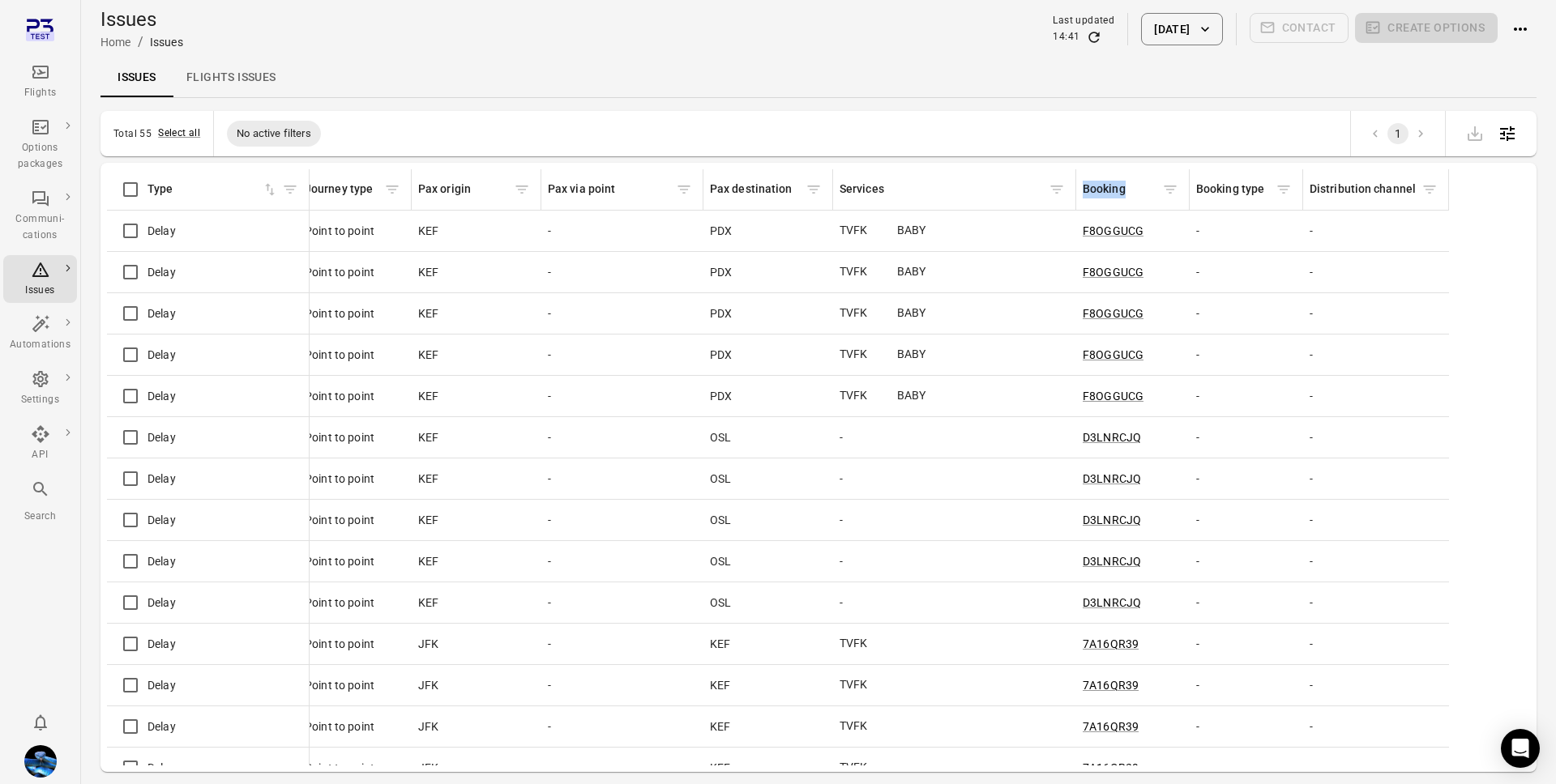
click at [1124, 184] on div "Booking" at bounding box center [1120, 189] width 76 height 17
click at [1109, 191] on div "Booking" at bounding box center [1120, 189] width 76 height 17
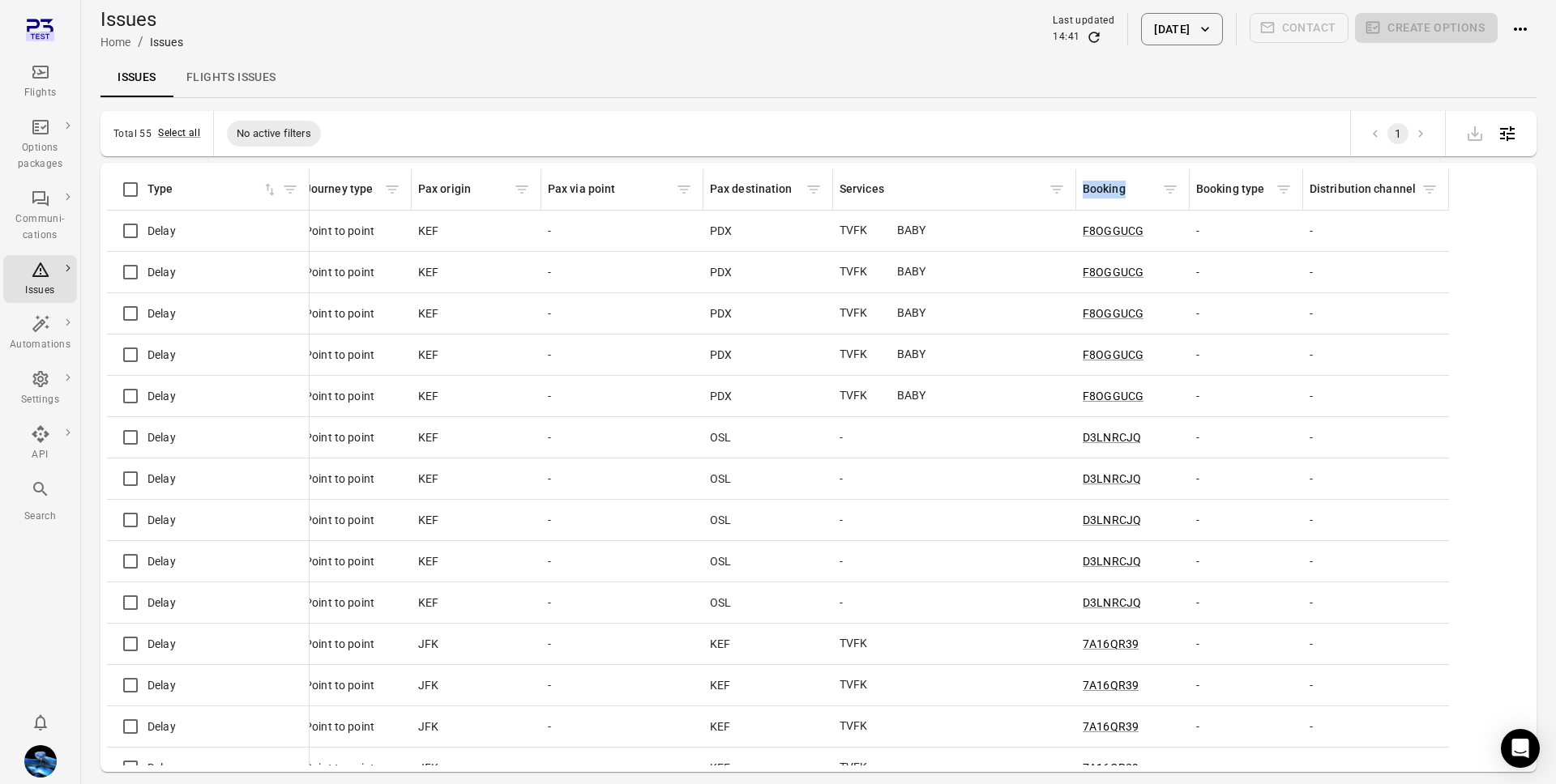
click at [1109, 191] on div "Booking" at bounding box center [1120, 189] width 76 height 17
